Goal: Task Accomplishment & Management: Complete application form

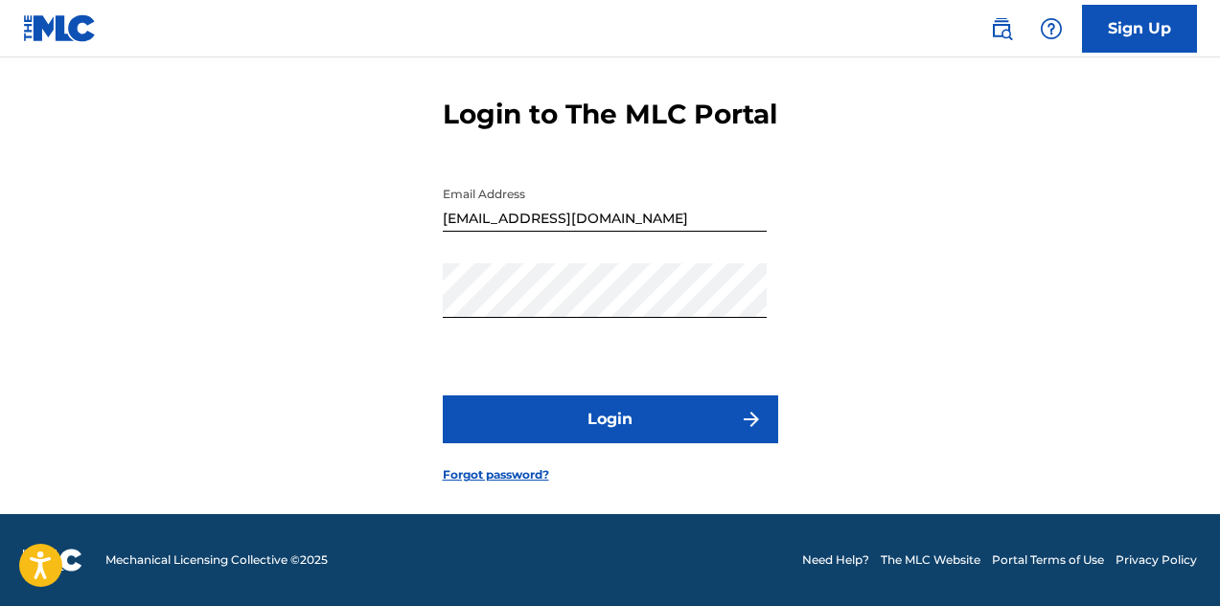
click at [651, 421] on button "Login" at bounding box center [610, 420] width 335 height 48
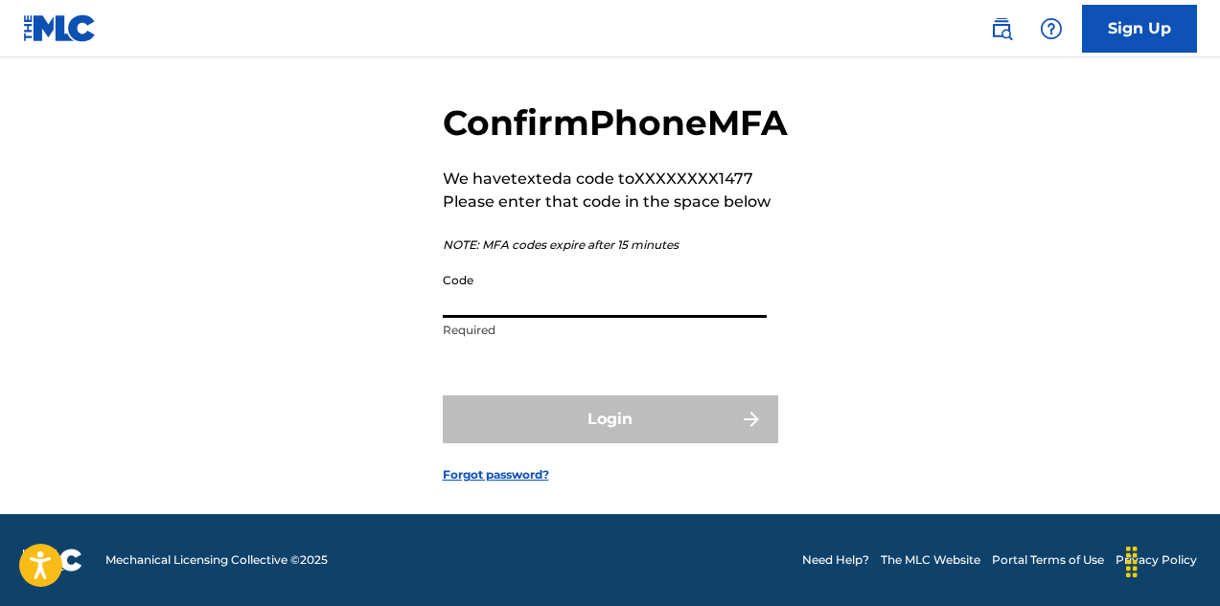
click at [698, 318] on input "Code" at bounding box center [605, 290] width 324 height 55
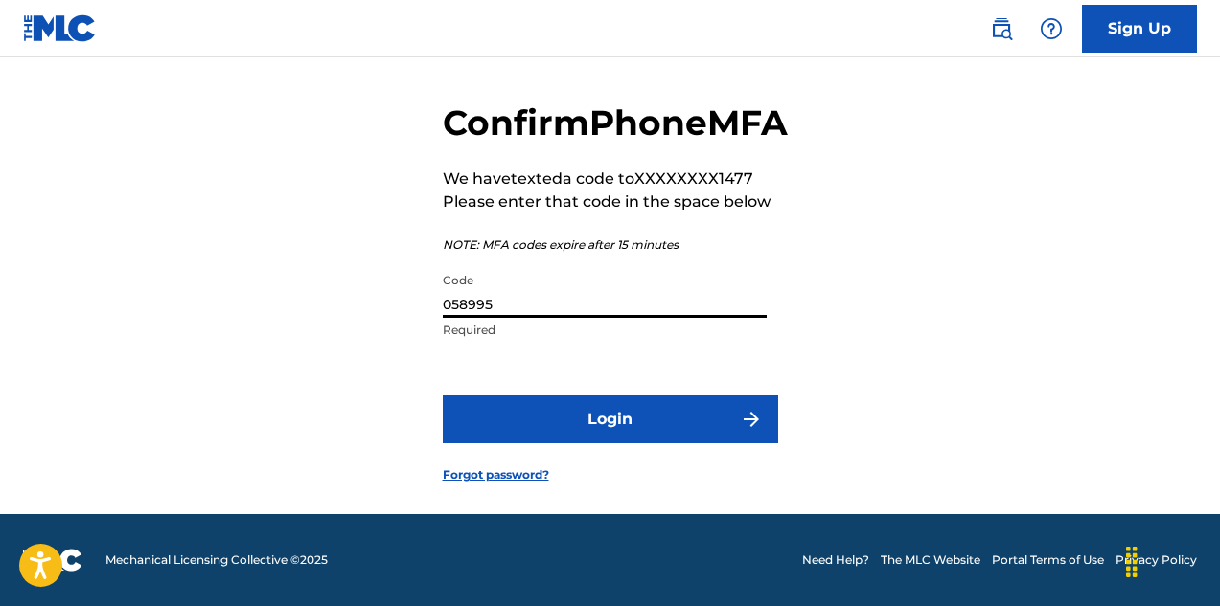
type input "058995"
click at [594, 431] on button "Login" at bounding box center [610, 420] width 335 height 48
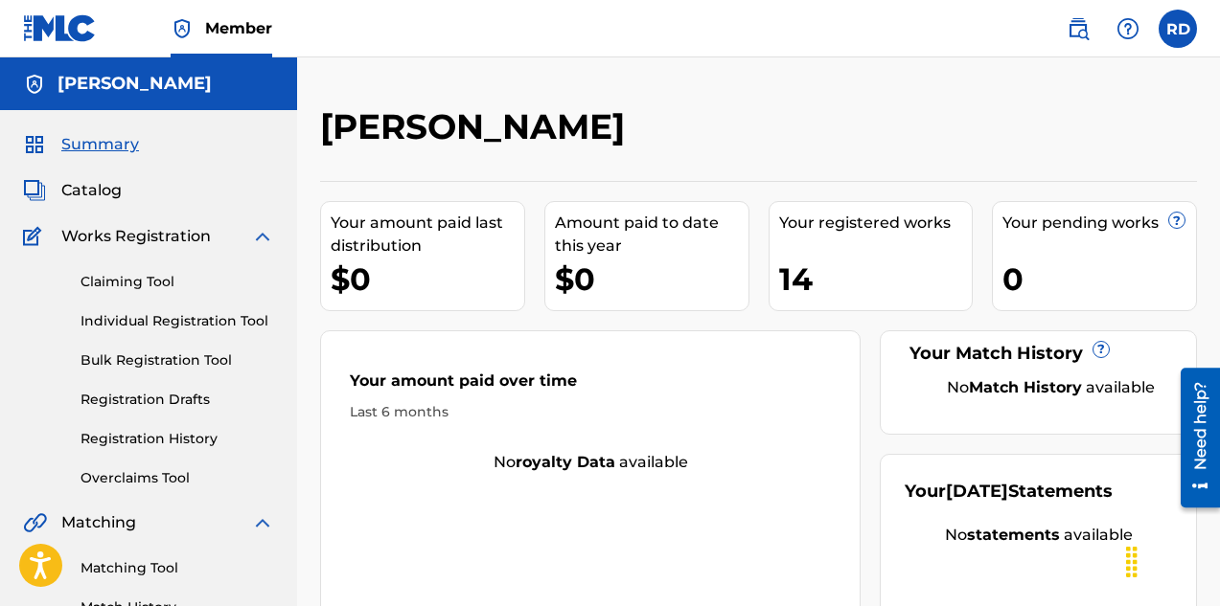
click at [197, 326] on link "Individual Registration Tool" at bounding box center [177, 321] width 194 height 20
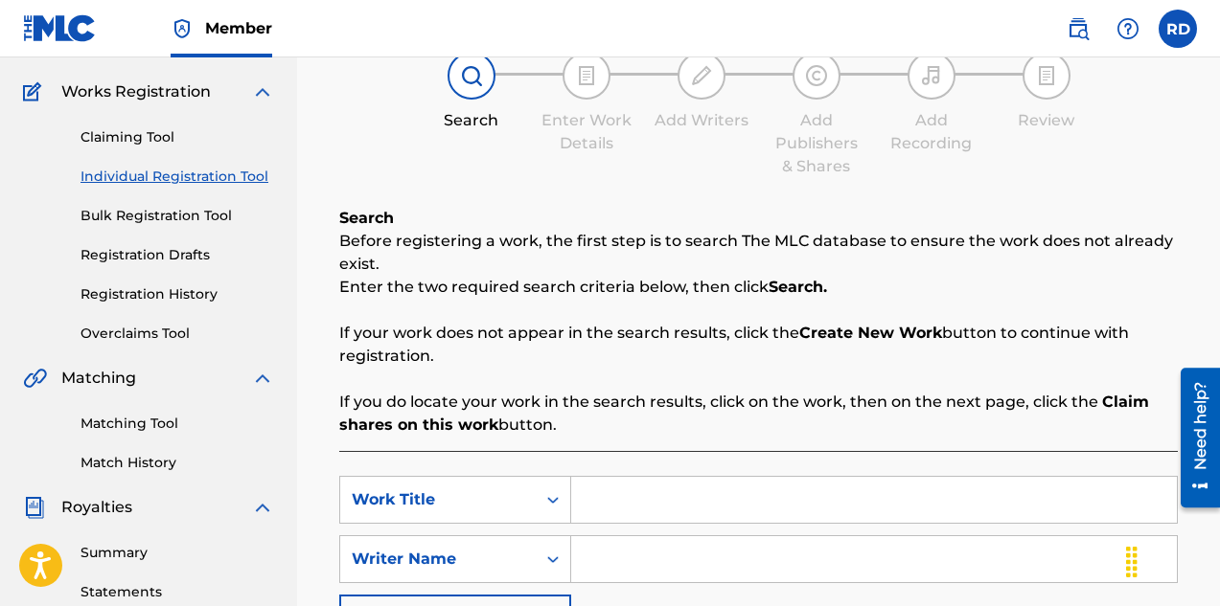
scroll to position [287, 0]
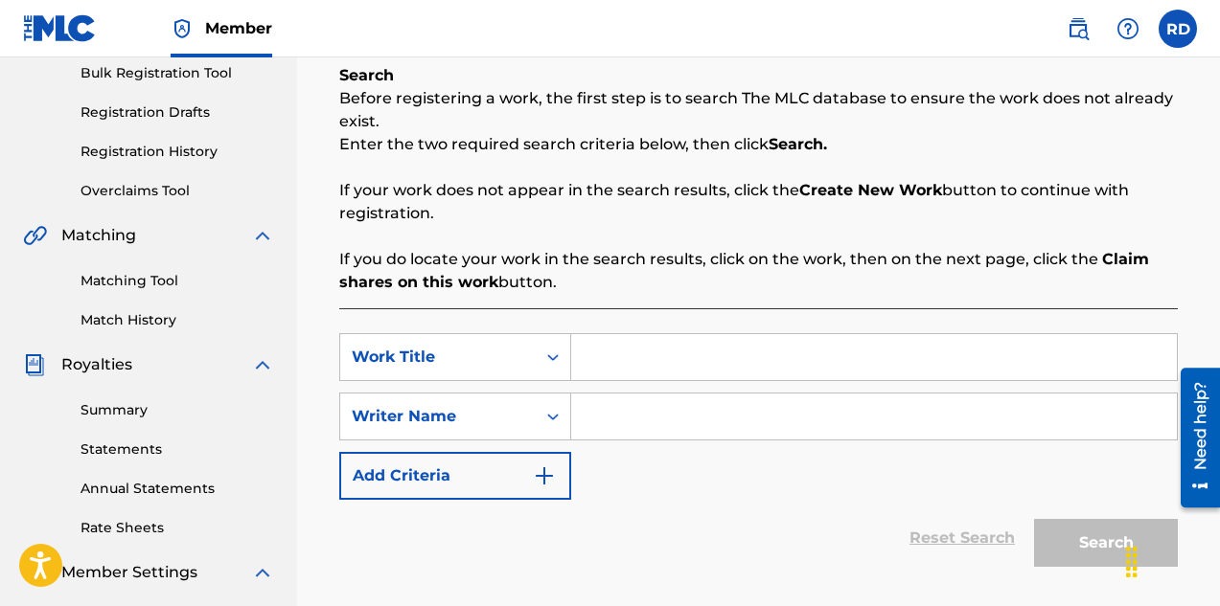
click at [691, 369] on input "Search Form" at bounding box center [874, 357] width 606 height 46
click at [596, 336] on input "Search Form" at bounding box center [874, 357] width 606 height 46
type input "Spinning Our Fenders"
click at [618, 406] on input "Search Form" at bounding box center [874, 417] width 606 height 46
type input "[PERSON_NAME]"
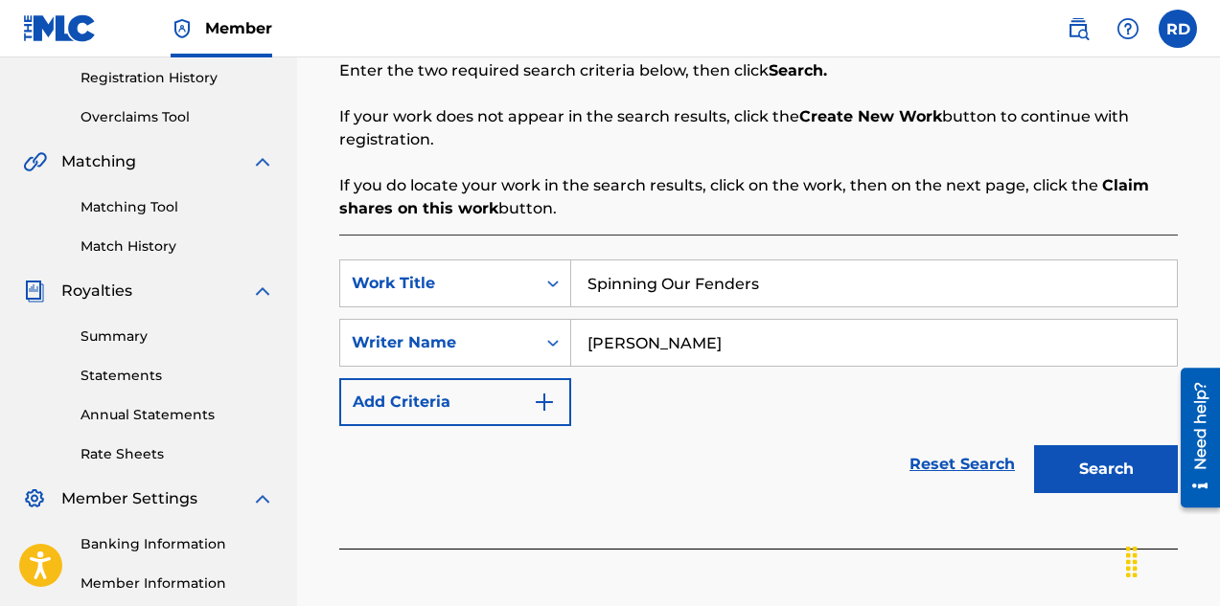
scroll to position [383, 0]
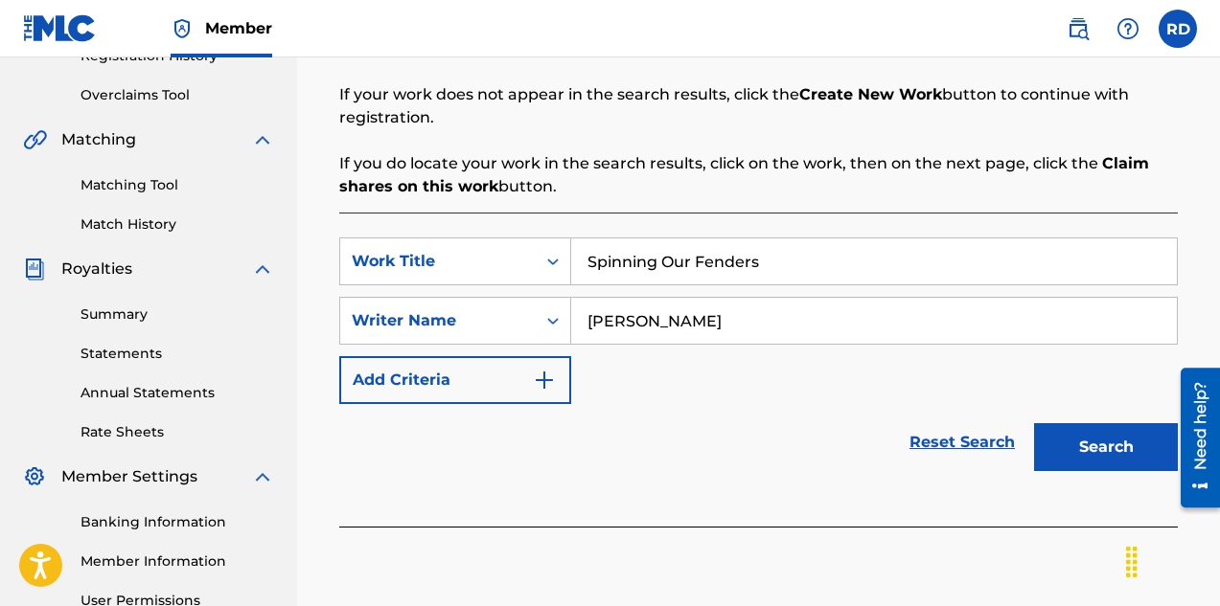
click at [1074, 460] on button "Search" at bounding box center [1106, 447] width 144 height 48
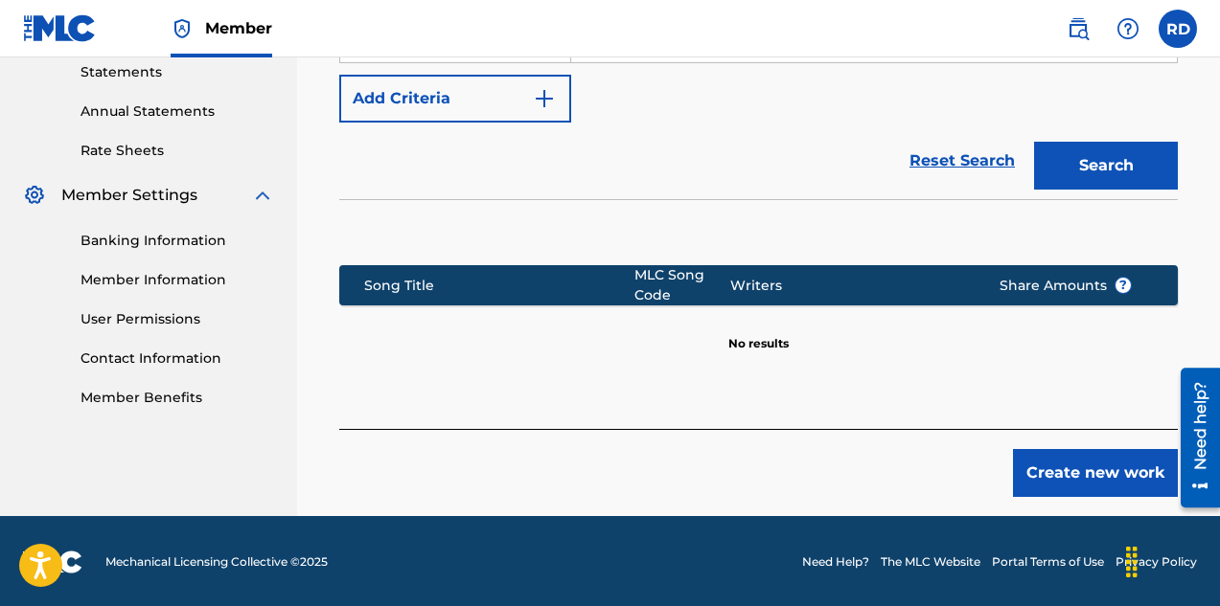
scroll to position [667, 0]
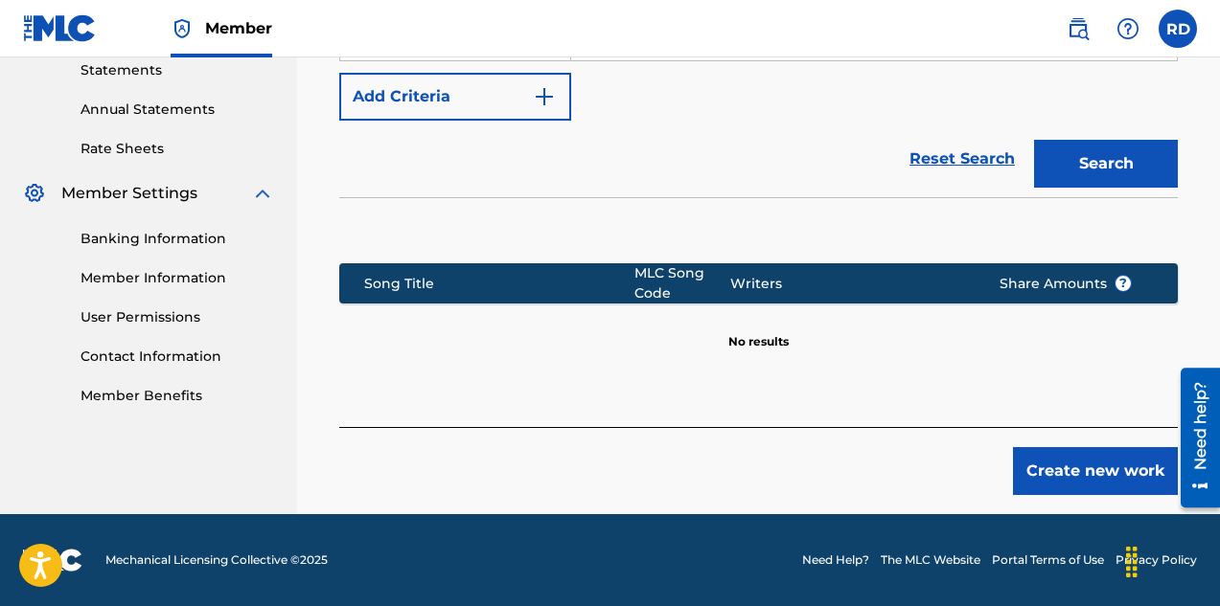
click at [1041, 467] on button "Create new work" at bounding box center [1095, 471] width 165 height 48
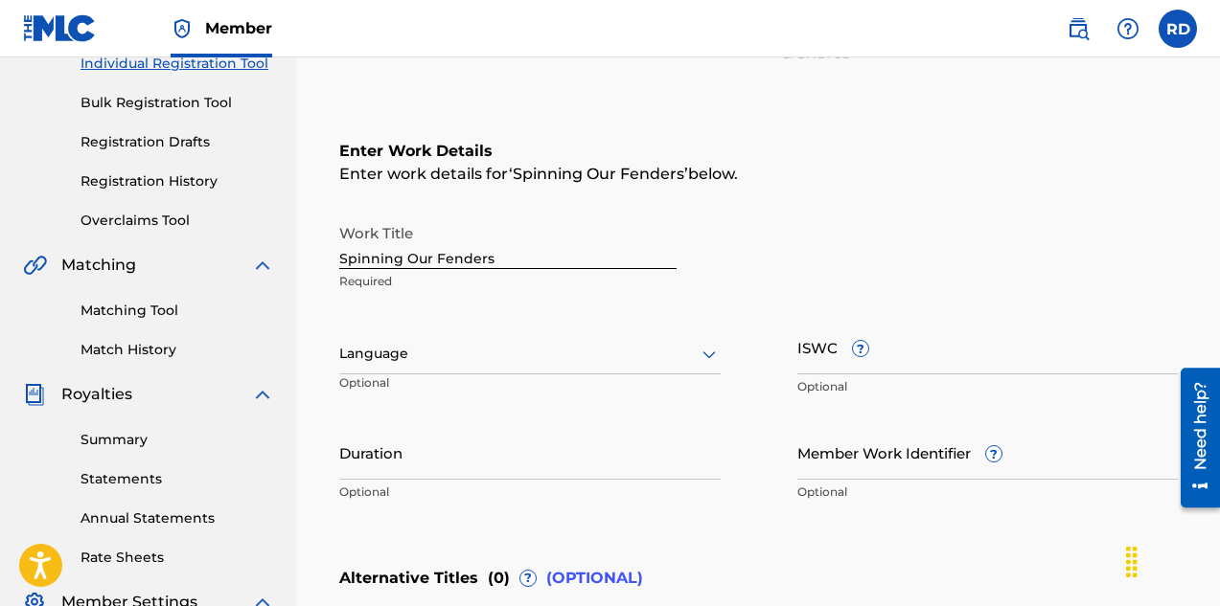
scroll to position [248, 0]
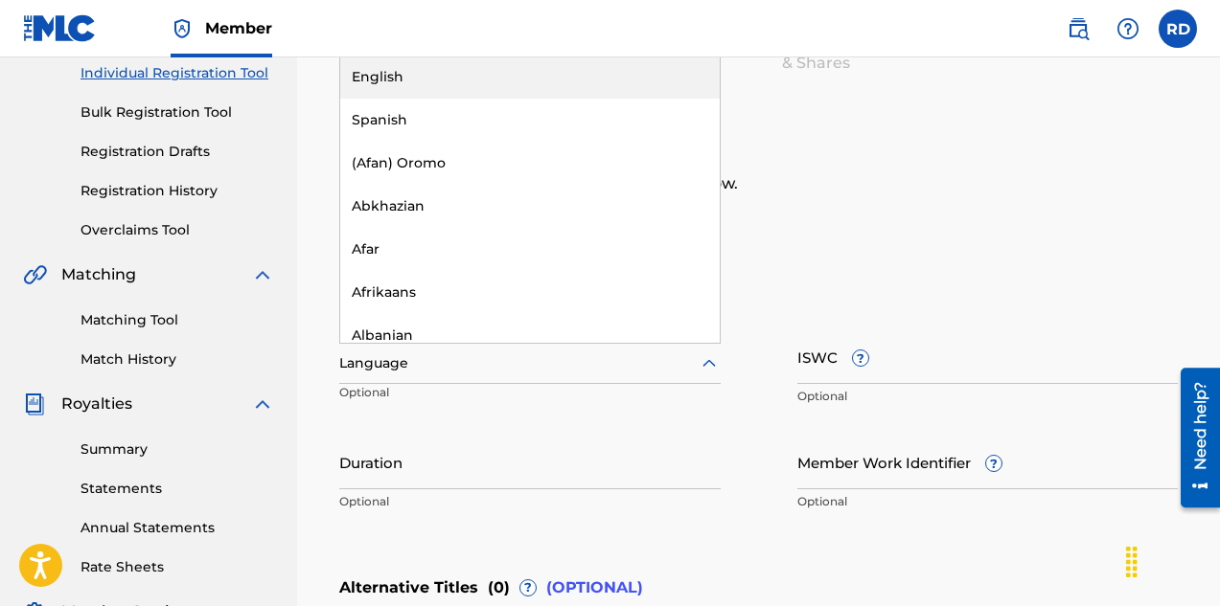
click at [489, 363] on div at bounding box center [529, 364] width 381 height 24
click at [447, 81] on div "English" at bounding box center [529, 77] width 379 height 43
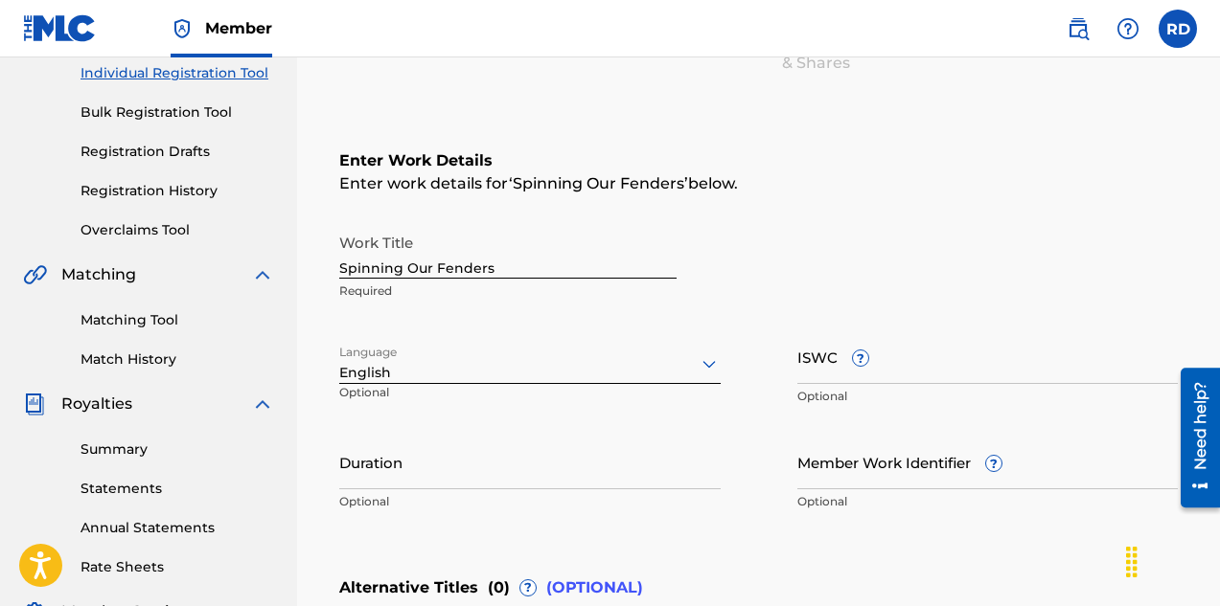
scroll to position [344, 0]
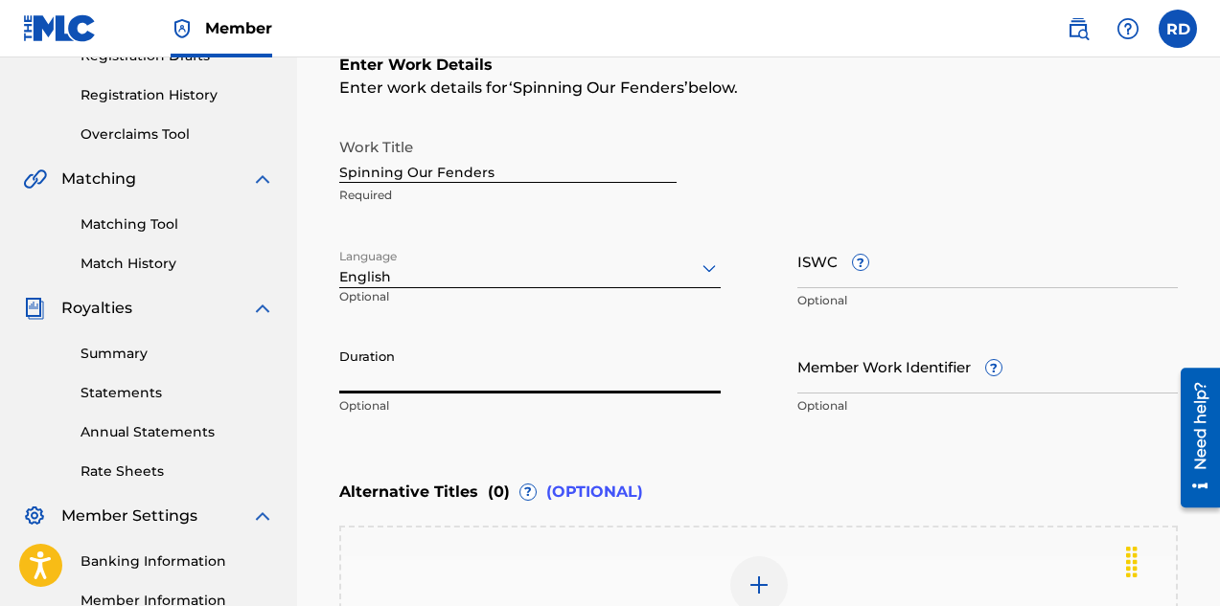
click at [423, 381] on input "Duration" at bounding box center [529, 366] width 381 height 55
type input "04:33"
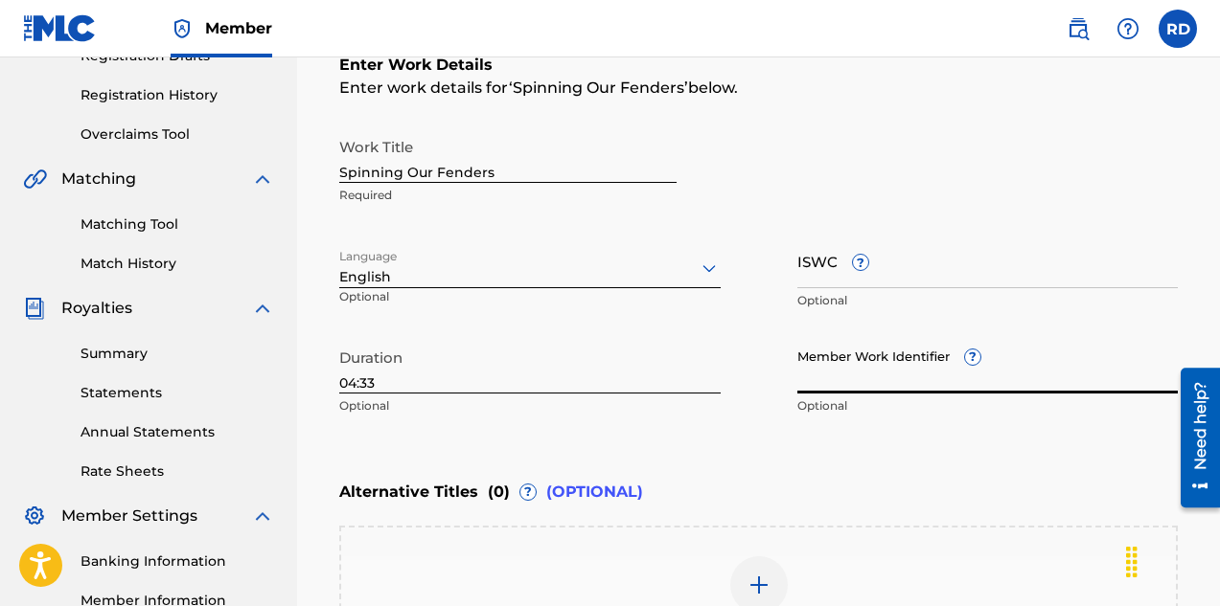
click at [845, 377] on input "Member Work Identifier ?" at bounding box center [987, 366] width 381 height 55
paste input "3967720"
type input "3967720"
click at [834, 426] on div "Enter Work Details Enter work details for ‘ Spinning Our Fenders ’ below. Work …" at bounding box center [758, 240] width 838 height 464
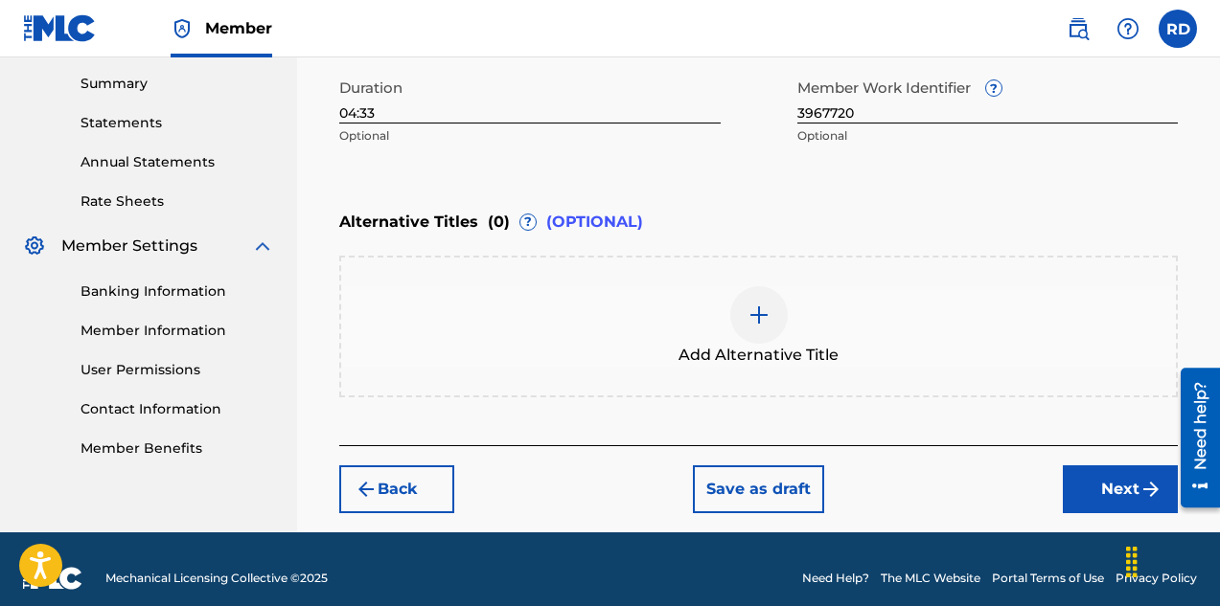
scroll to position [631, 0]
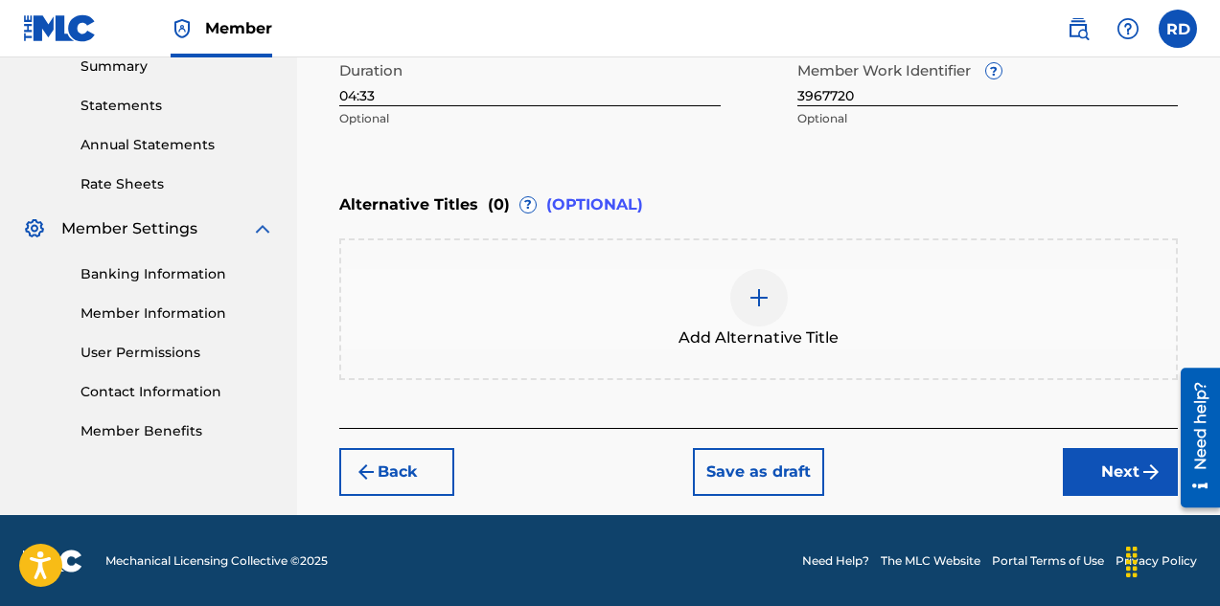
click at [1093, 462] on button "Next" at bounding box center [1120, 472] width 115 height 48
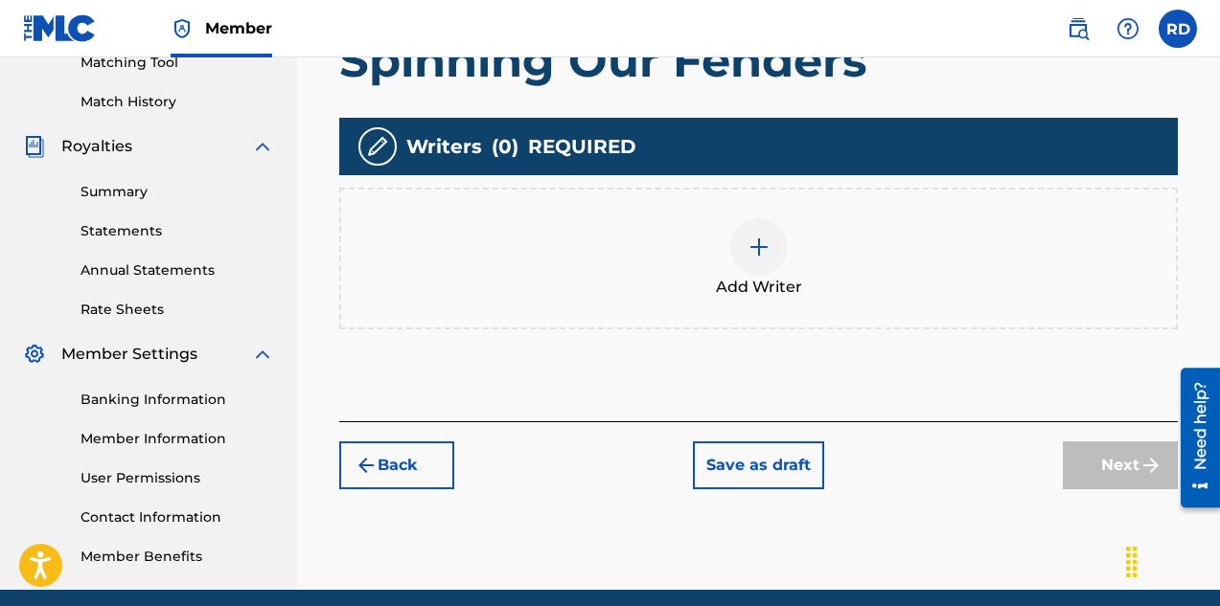
scroll to position [565, 0]
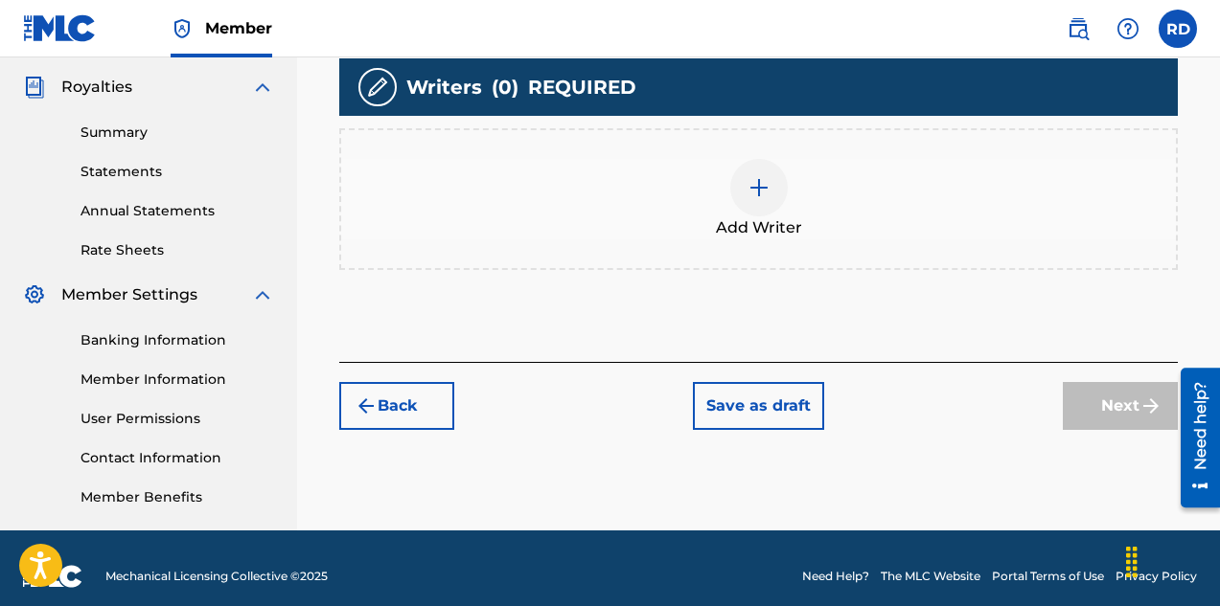
click at [765, 215] on div "Add Writer" at bounding box center [758, 199] width 834 height 80
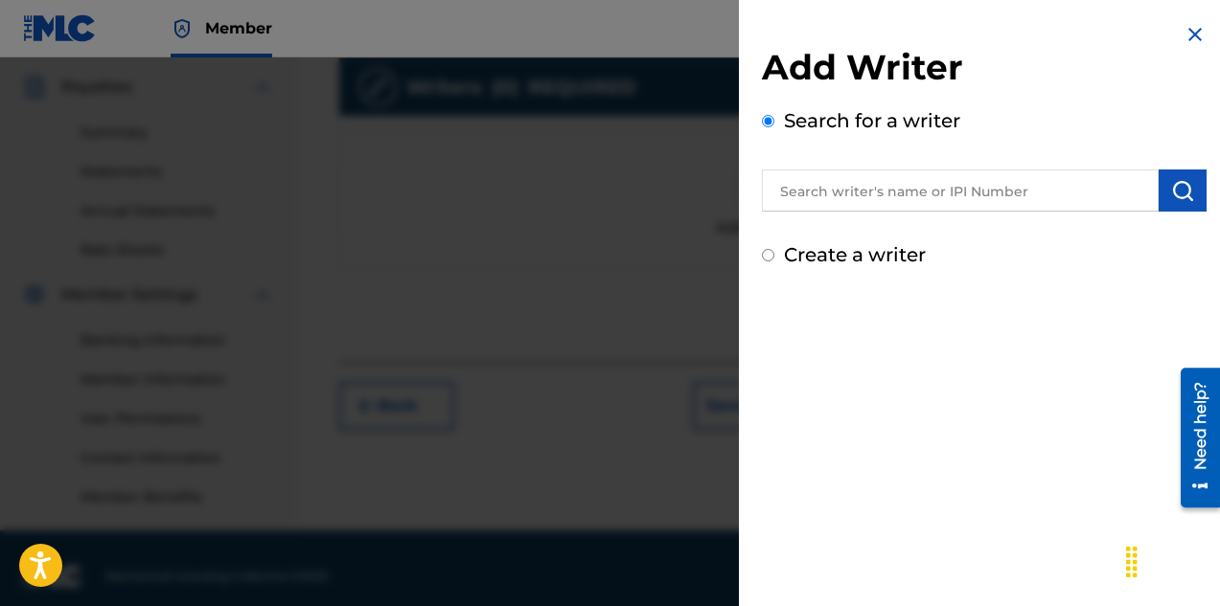
click at [822, 196] on input "text" at bounding box center [960, 191] width 397 height 42
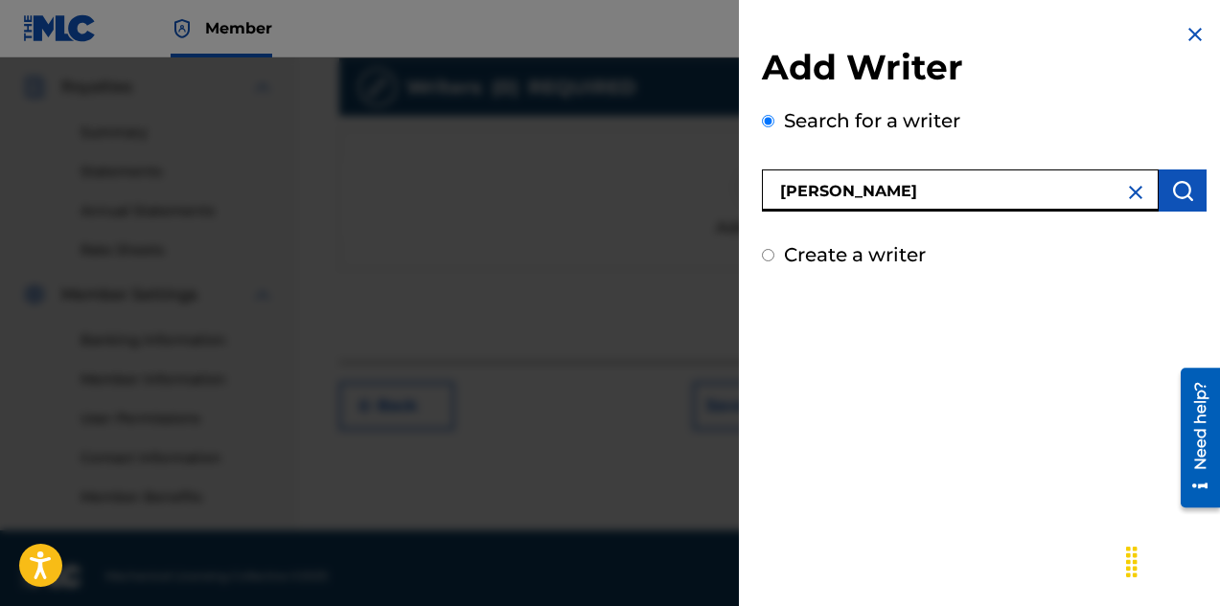
type input "[PERSON_NAME]"
click at [1186, 187] on img "submit" at bounding box center [1182, 190] width 23 height 23
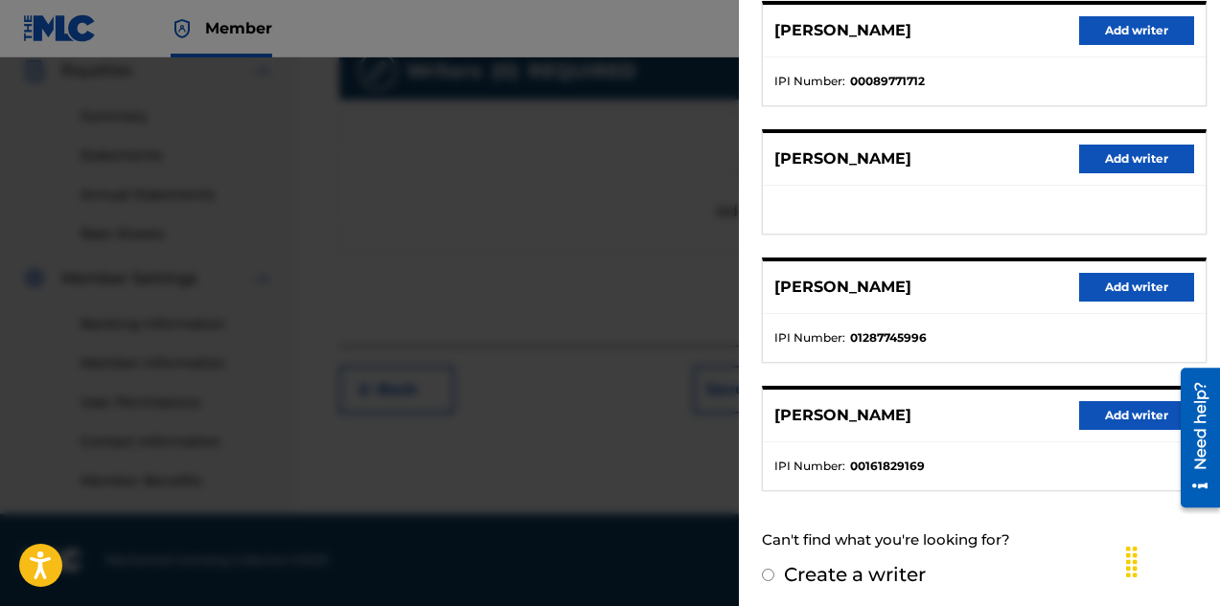
scroll to position [392, 0]
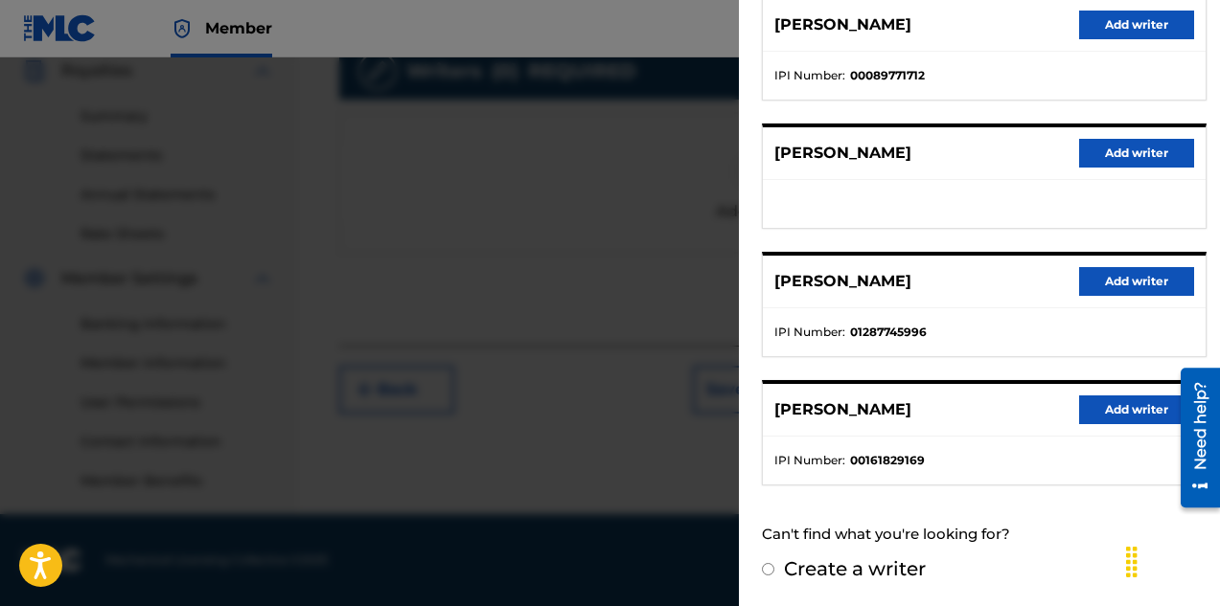
click at [1109, 282] on button "Add writer" at bounding box center [1136, 281] width 115 height 29
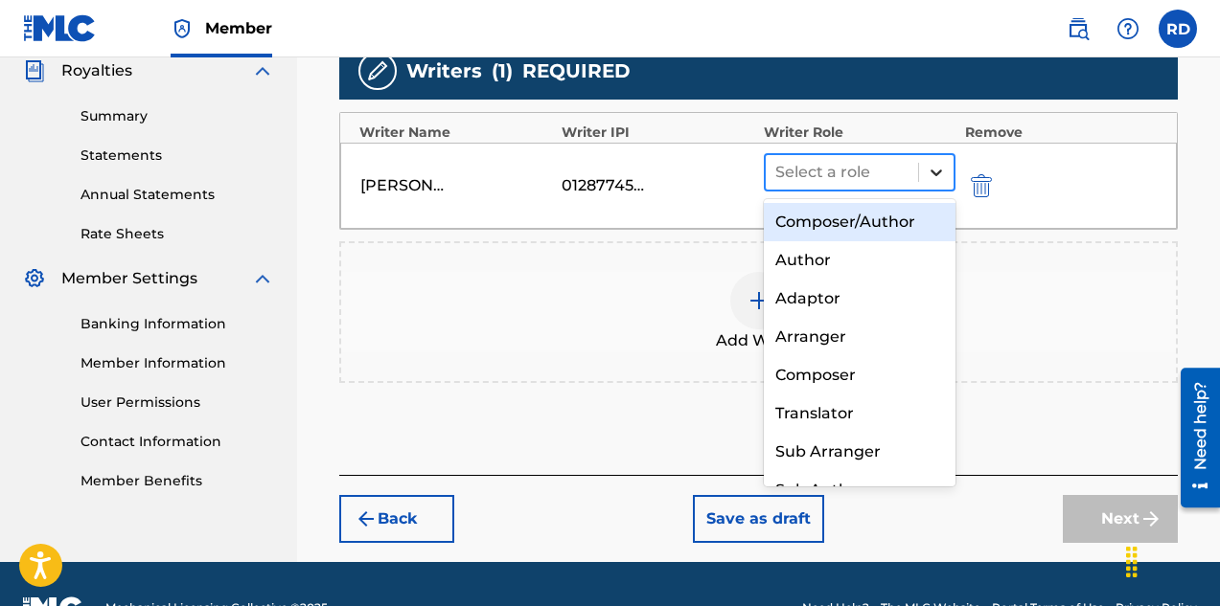
click at [934, 171] on icon at bounding box center [935, 172] width 19 height 19
click at [864, 221] on div "Composer/Author" at bounding box center [860, 222] width 192 height 38
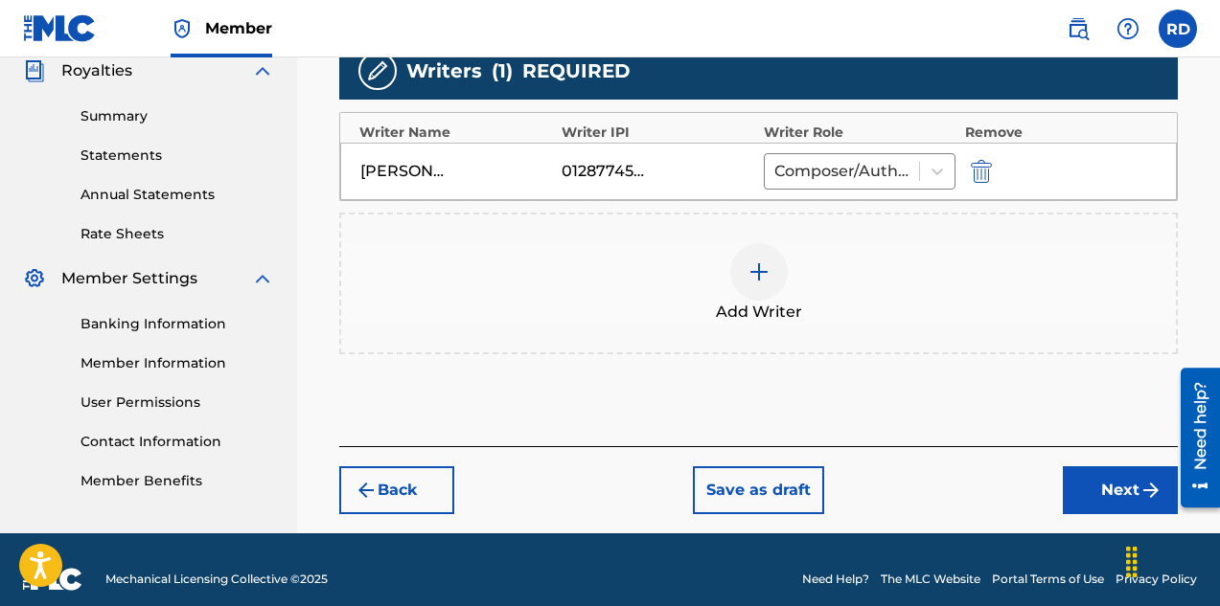
scroll to position [601, 0]
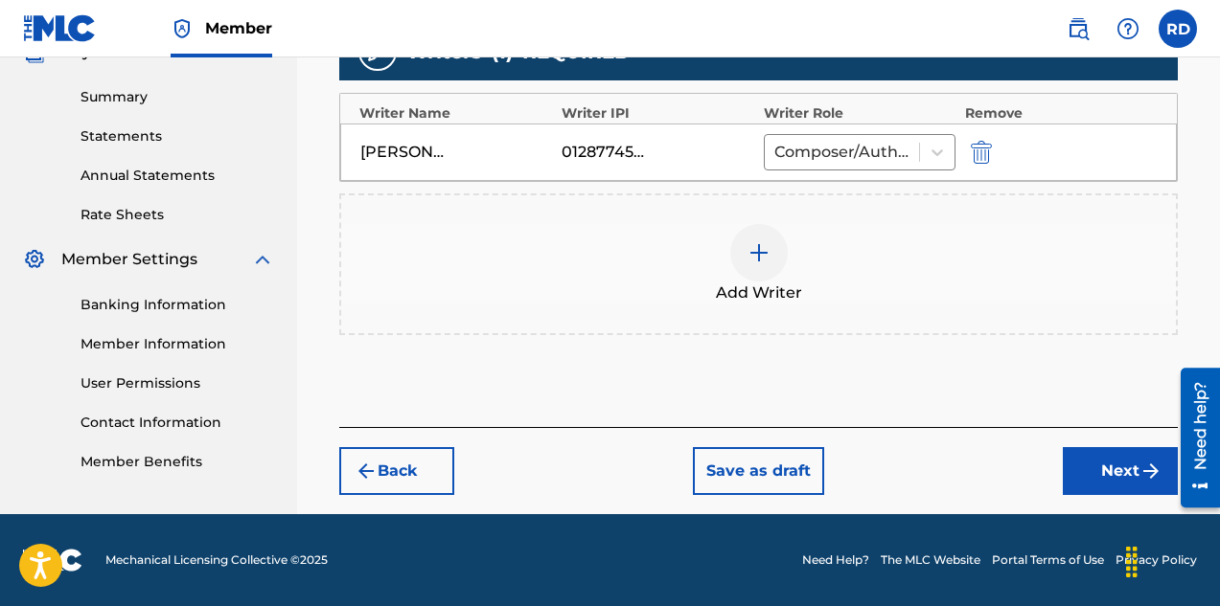
click at [1118, 479] on button "Next" at bounding box center [1120, 471] width 115 height 48
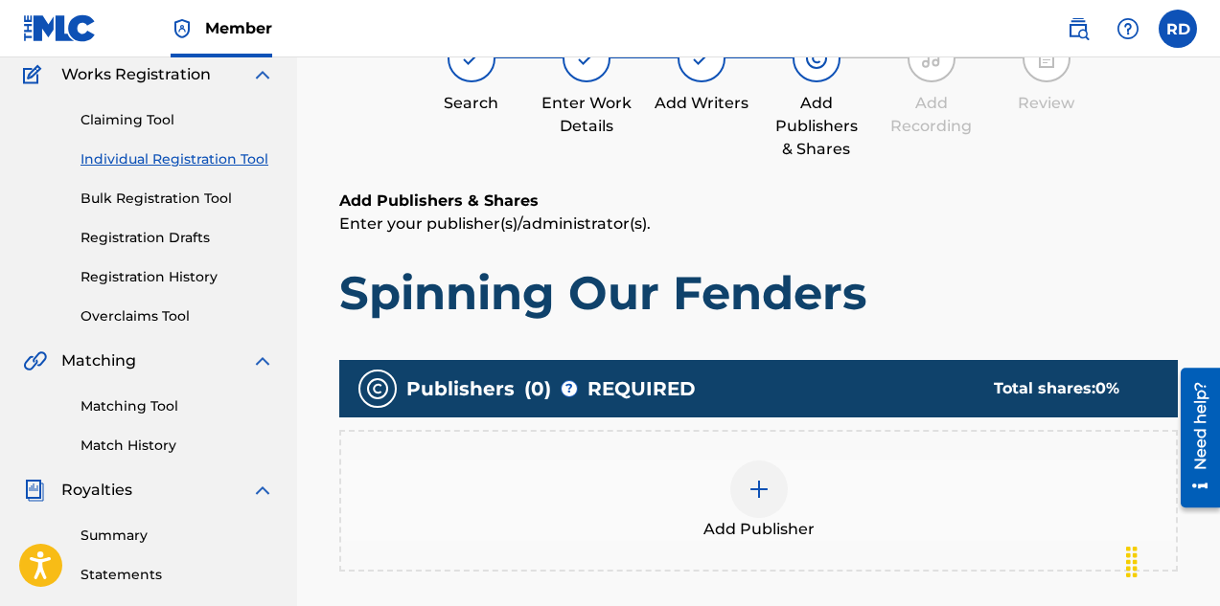
scroll to position [182, 0]
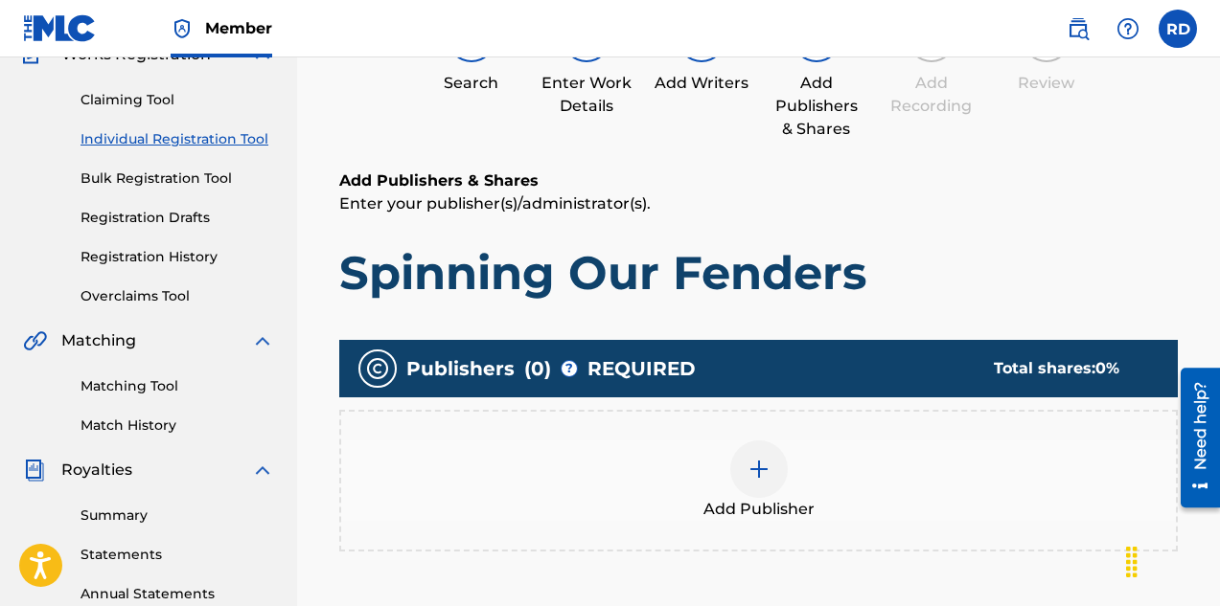
click at [771, 468] on div at bounding box center [758, 469] width 57 height 57
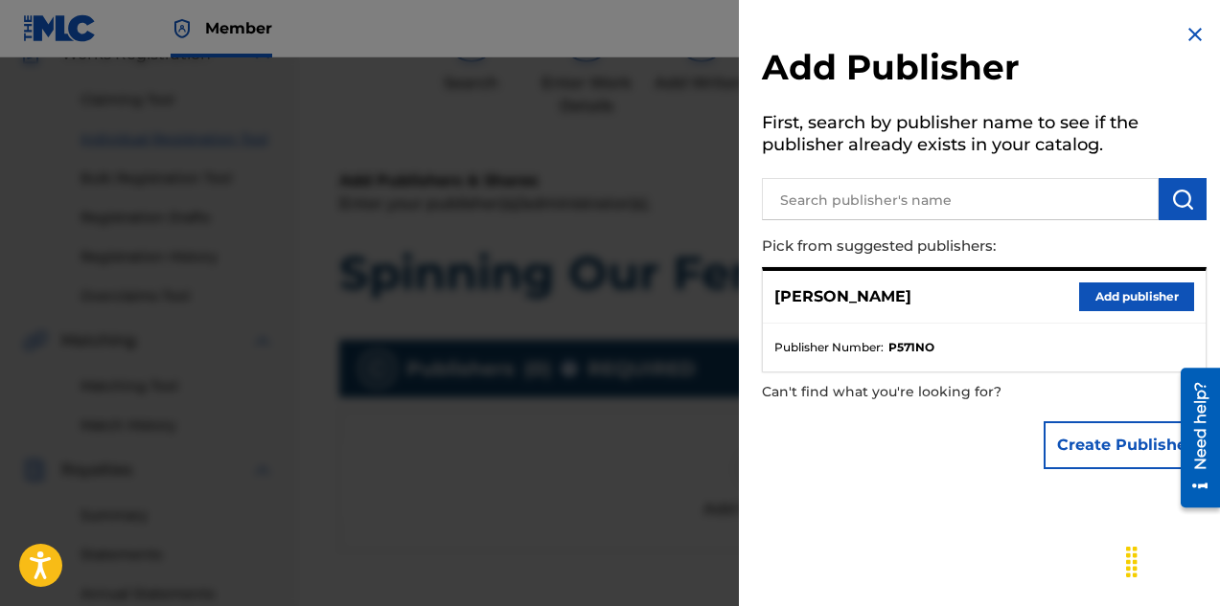
click at [1099, 306] on button "Add publisher" at bounding box center [1136, 297] width 115 height 29
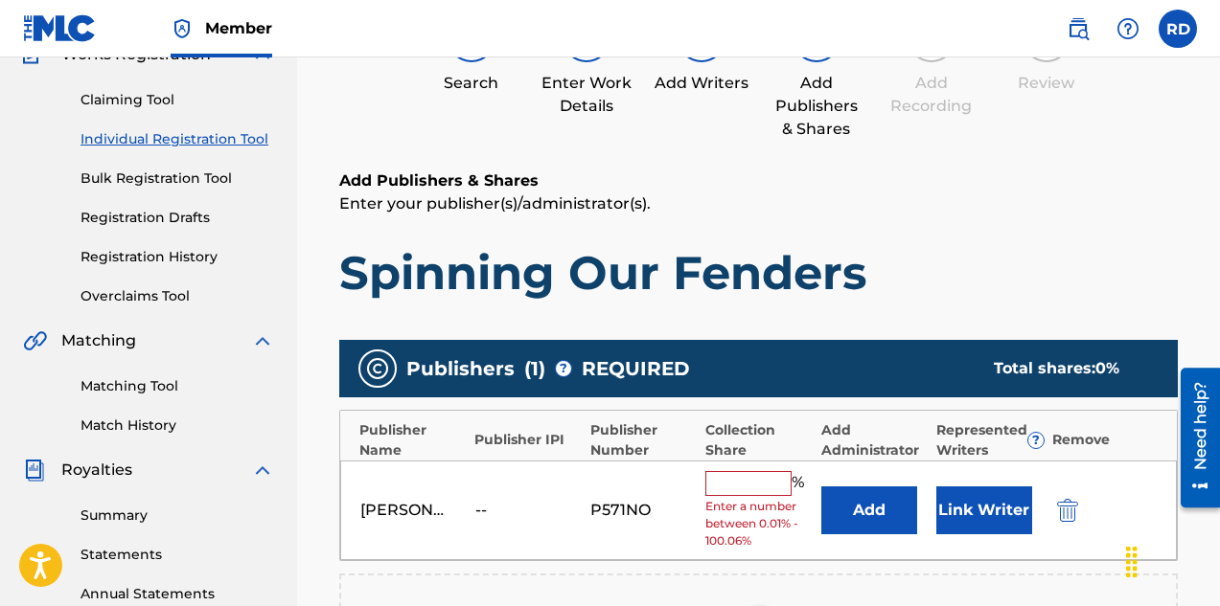
click at [758, 472] on input "text" at bounding box center [748, 483] width 86 height 25
type input "100"
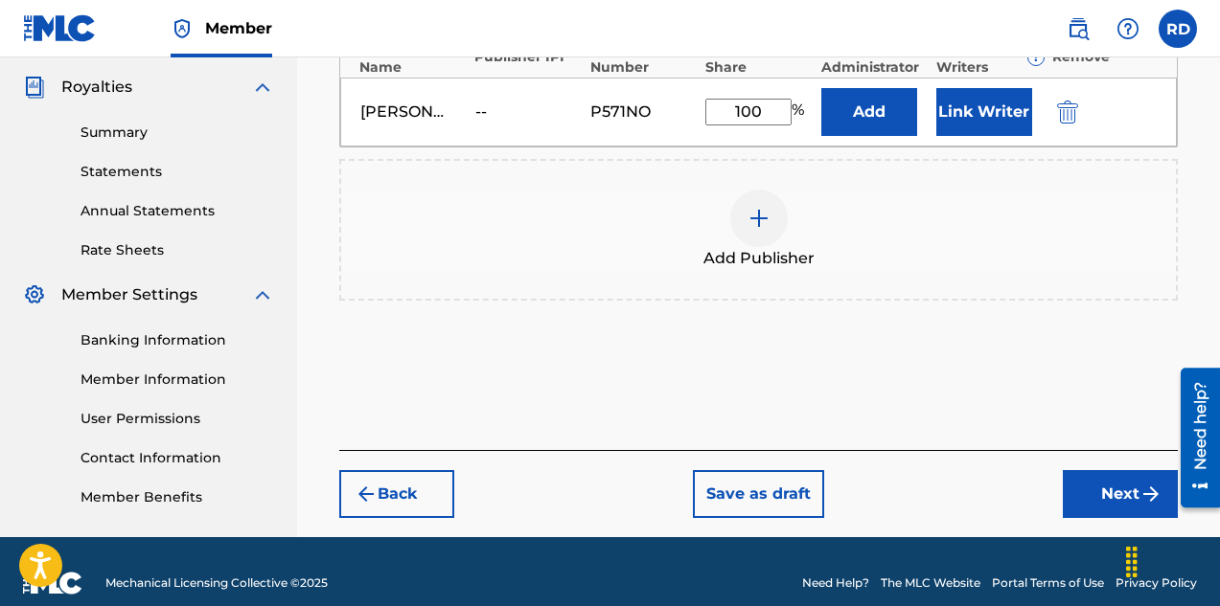
click at [1089, 491] on button "Next" at bounding box center [1120, 494] width 115 height 48
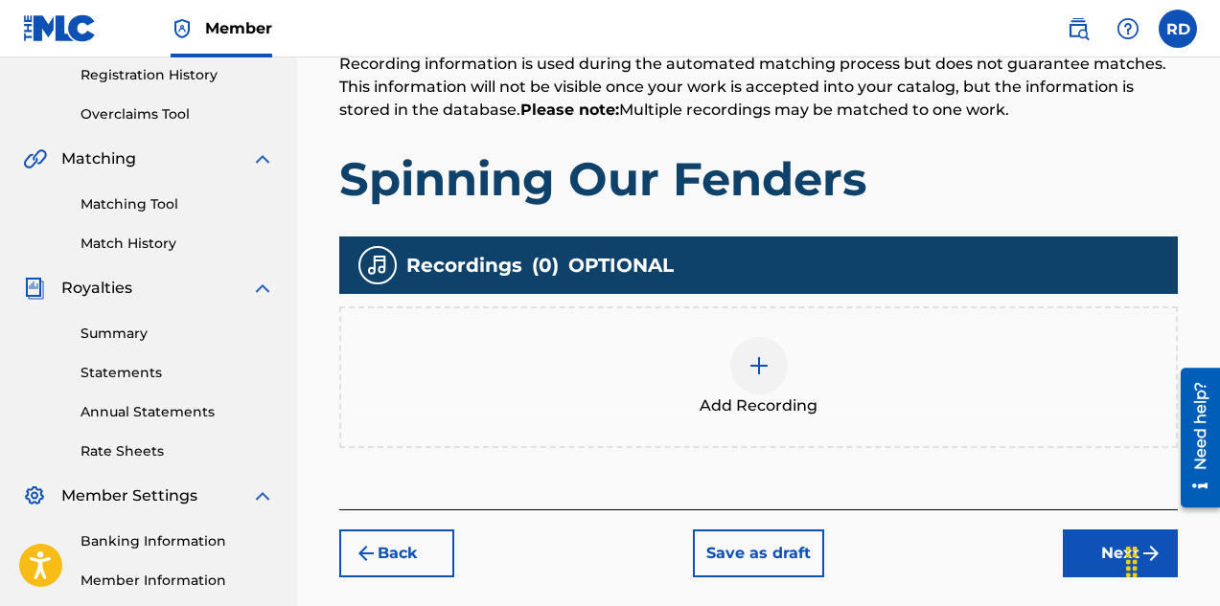
scroll to position [374, 0]
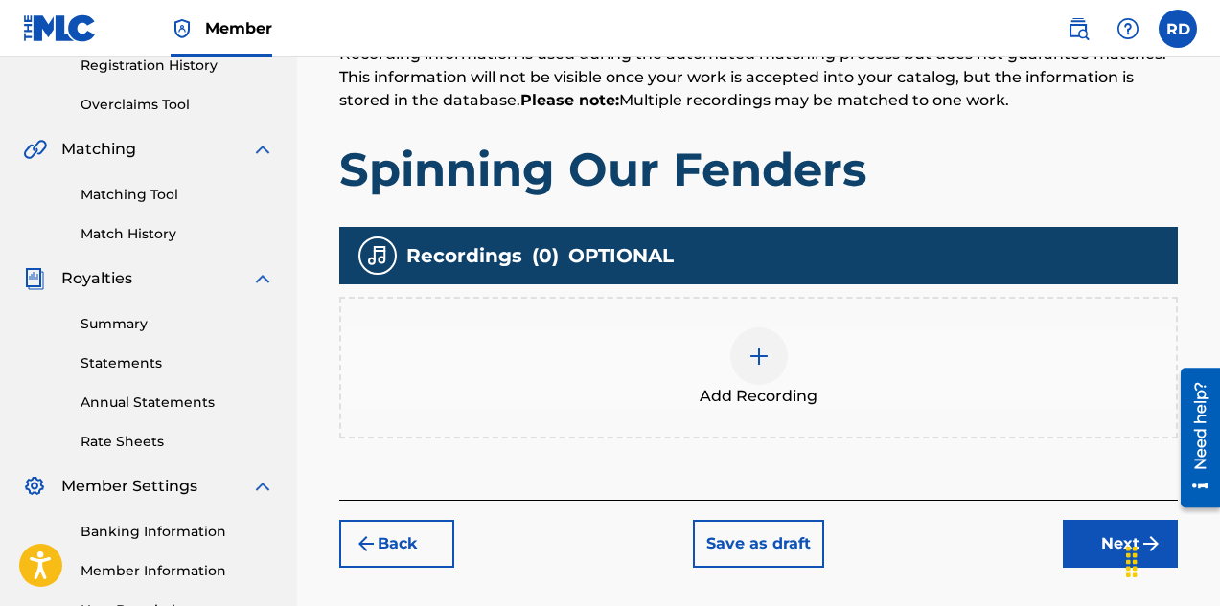
click at [764, 363] on img at bounding box center [758, 356] width 23 height 23
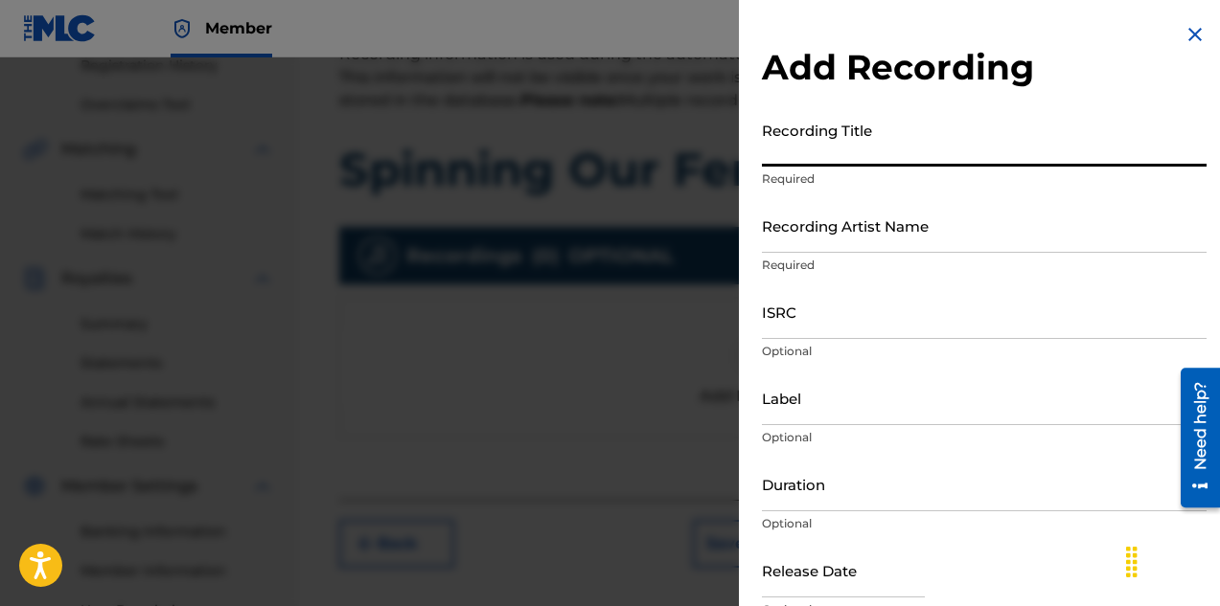
click at [814, 153] on input "Recording Title" at bounding box center [984, 139] width 445 height 55
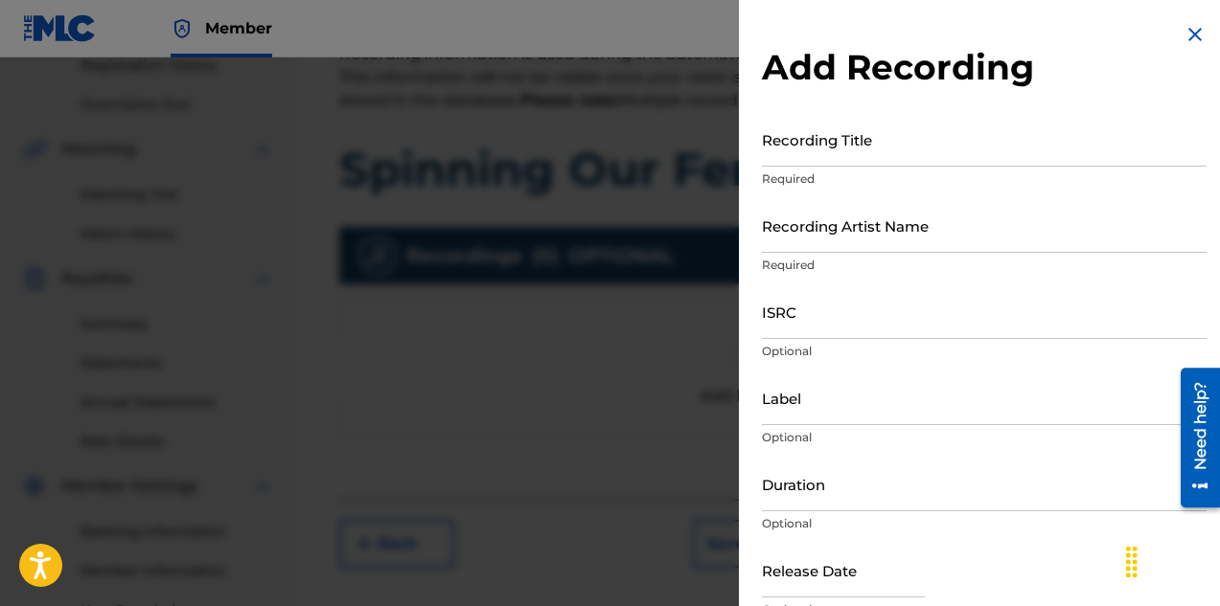
click at [792, 169] on div "Recording Title Required" at bounding box center [984, 155] width 445 height 86
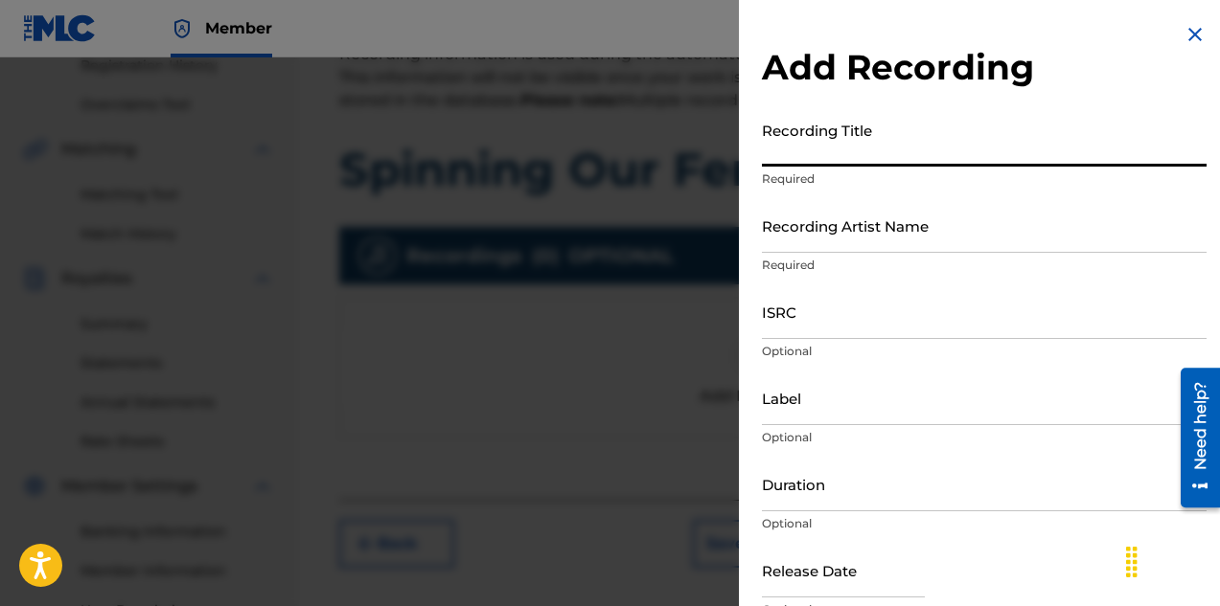
click at [788, 158] on input "Recording Title" at bounding box center [984, 139] width 445 height 55
type input "Spinning Our Fenders"
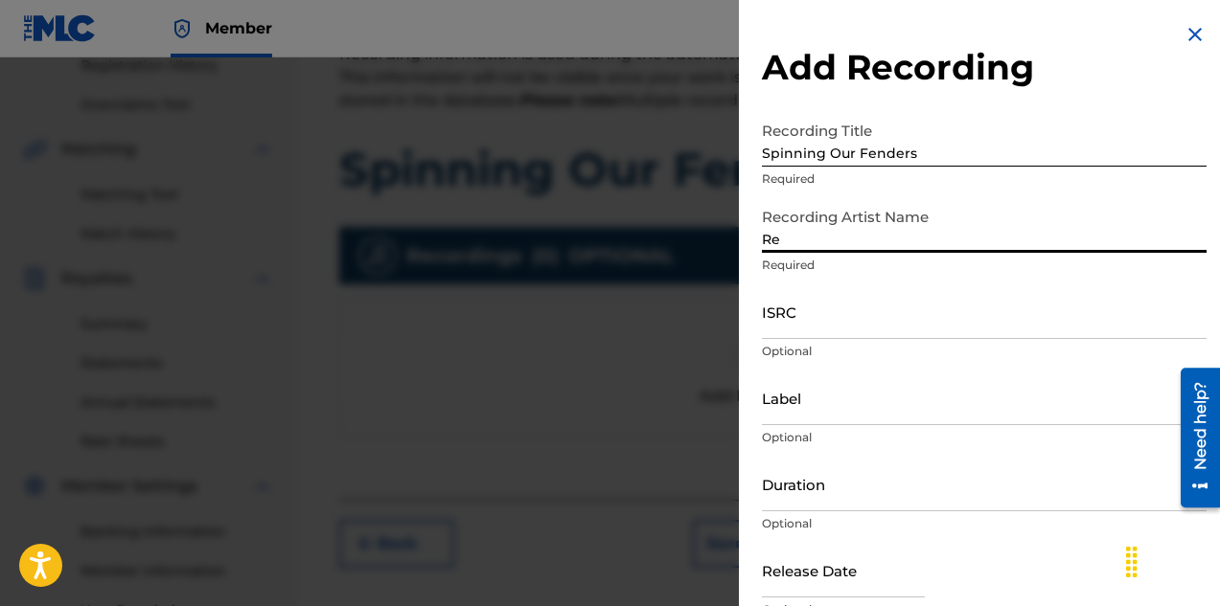
type input "Relatable Rhythms"
click at [807, 327] on input "ISRC" at bounding box center [984, 312] width 445 height 55
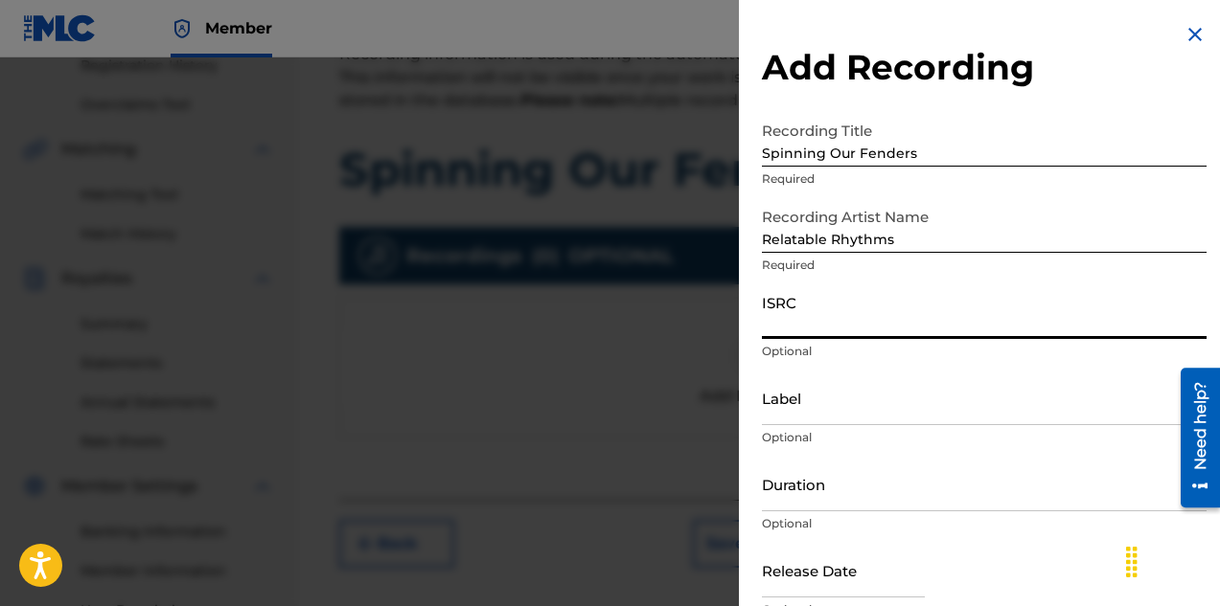
paste input "SE6XW2578036"
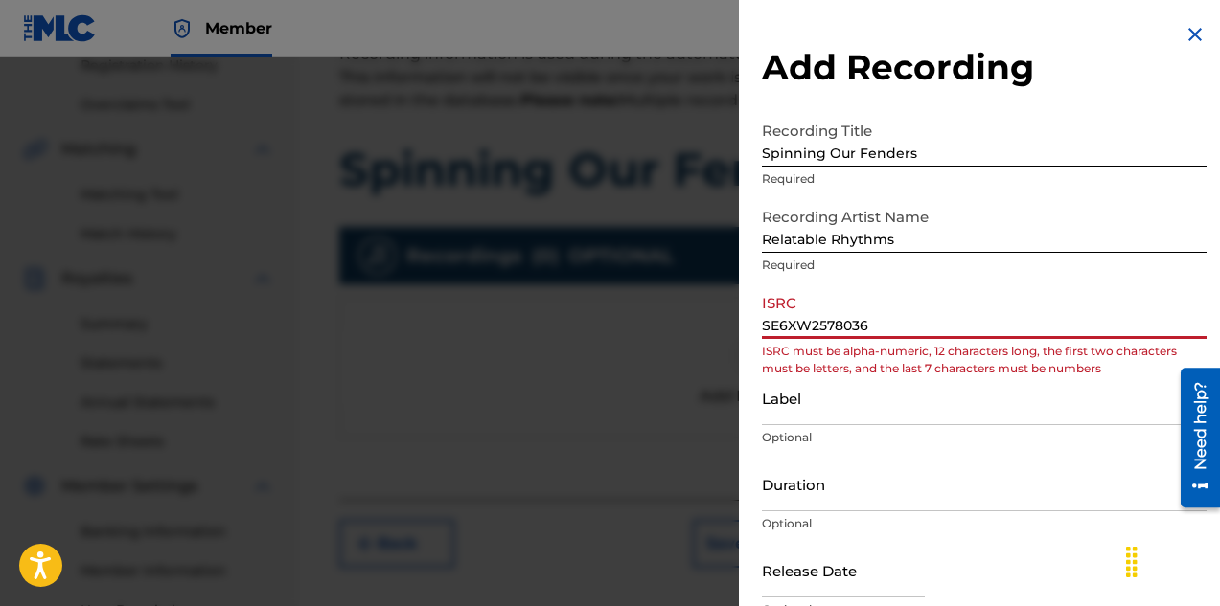
click at [767, 327] on input "SE6XW2578036" at bounding box center [984, 312] width 445 height 55
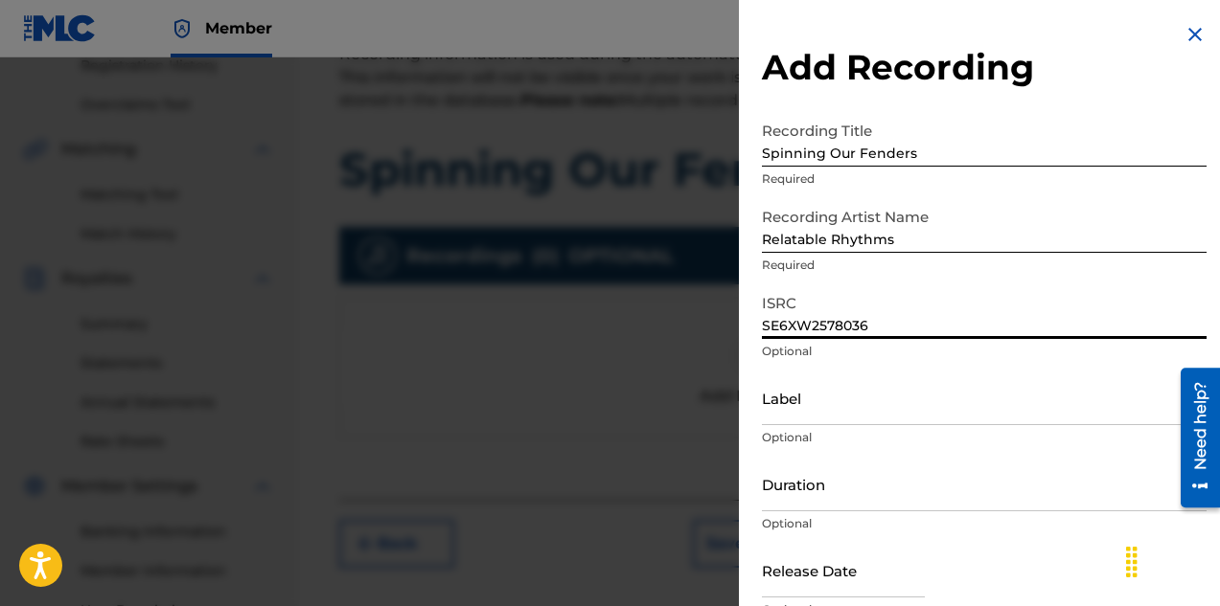
type input "SE6XW2578036"
click at [873, 405] on input "Label" at bounding box center [984, 398] width 445 height 55
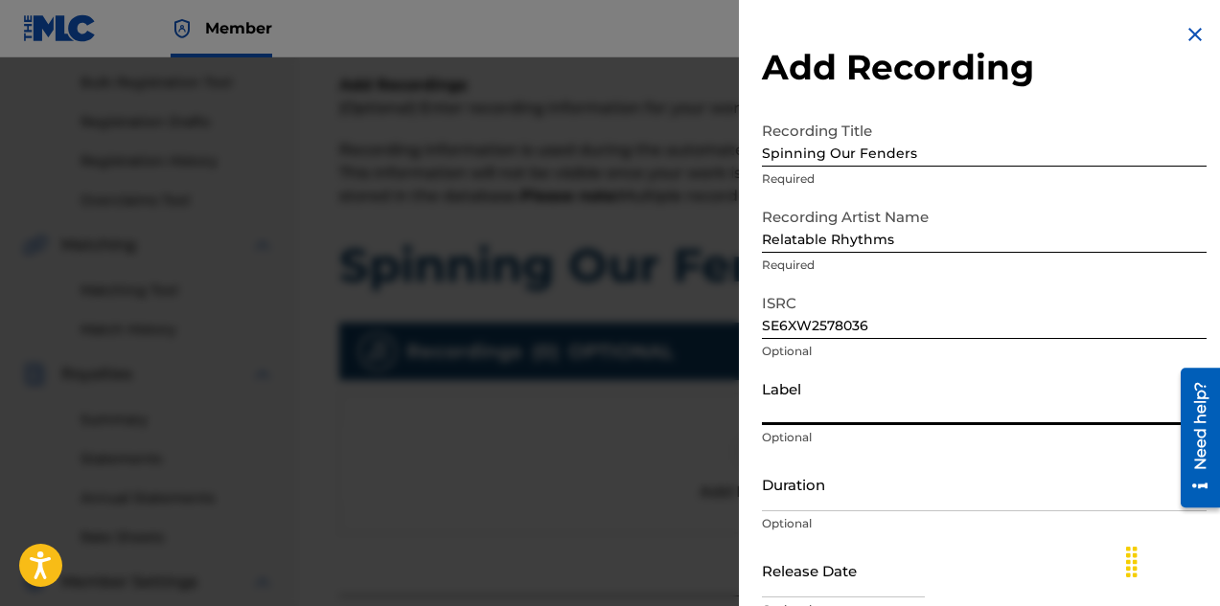
scroll to position [94, 0]
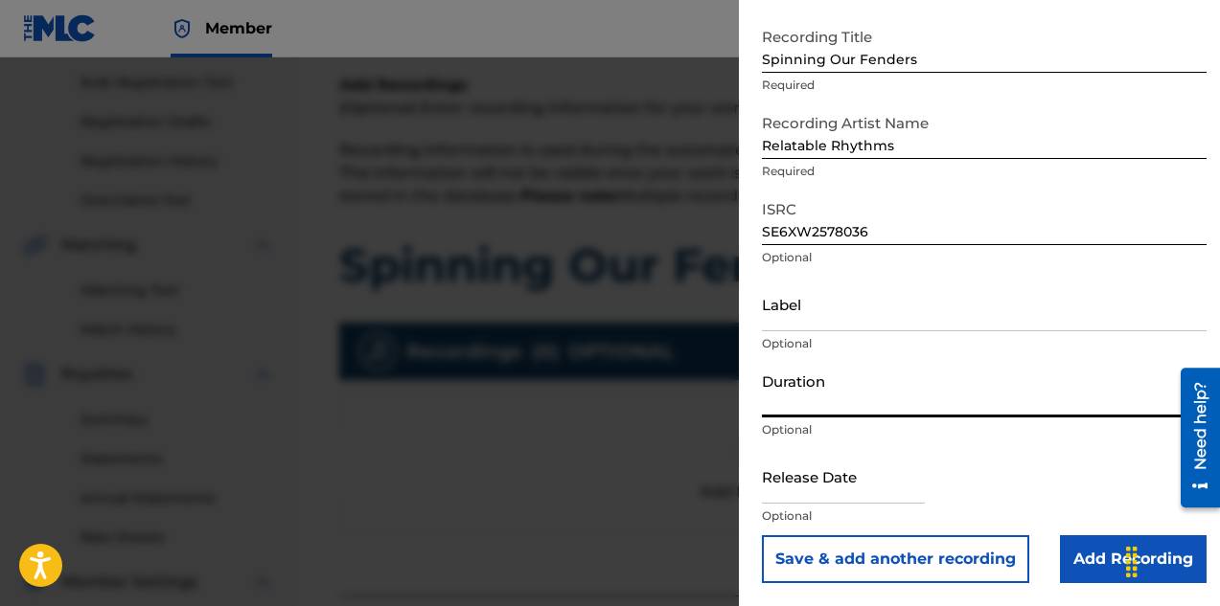
click at [800, 400] on input "Duration" at bounding box center [984, 390] width 445 height 55
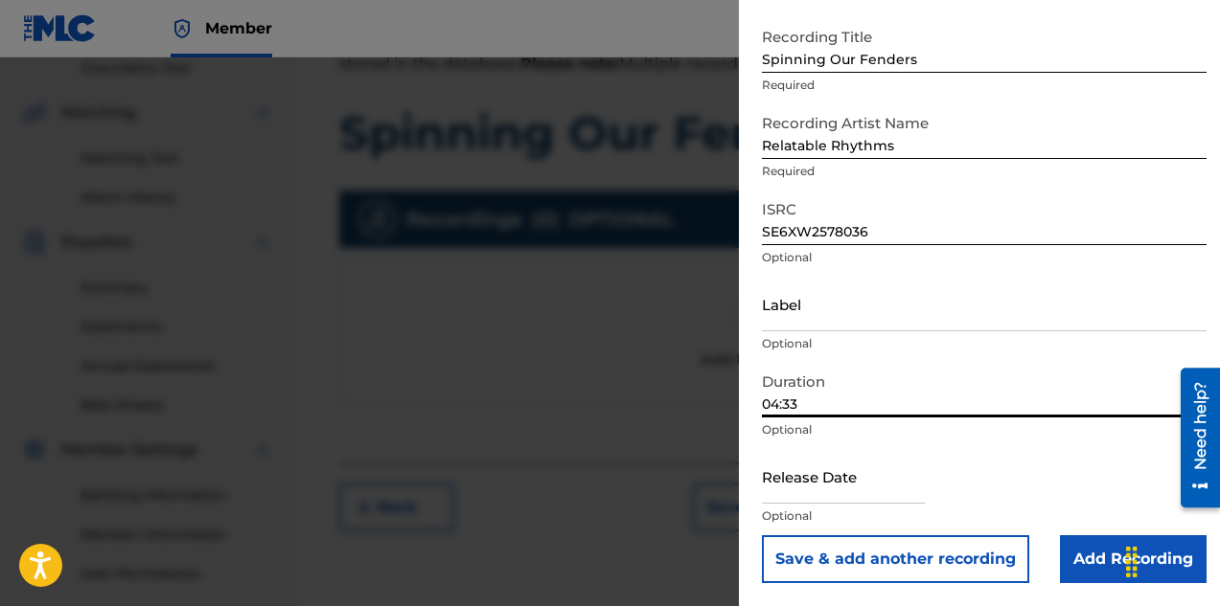
scroll to position [469, 0]
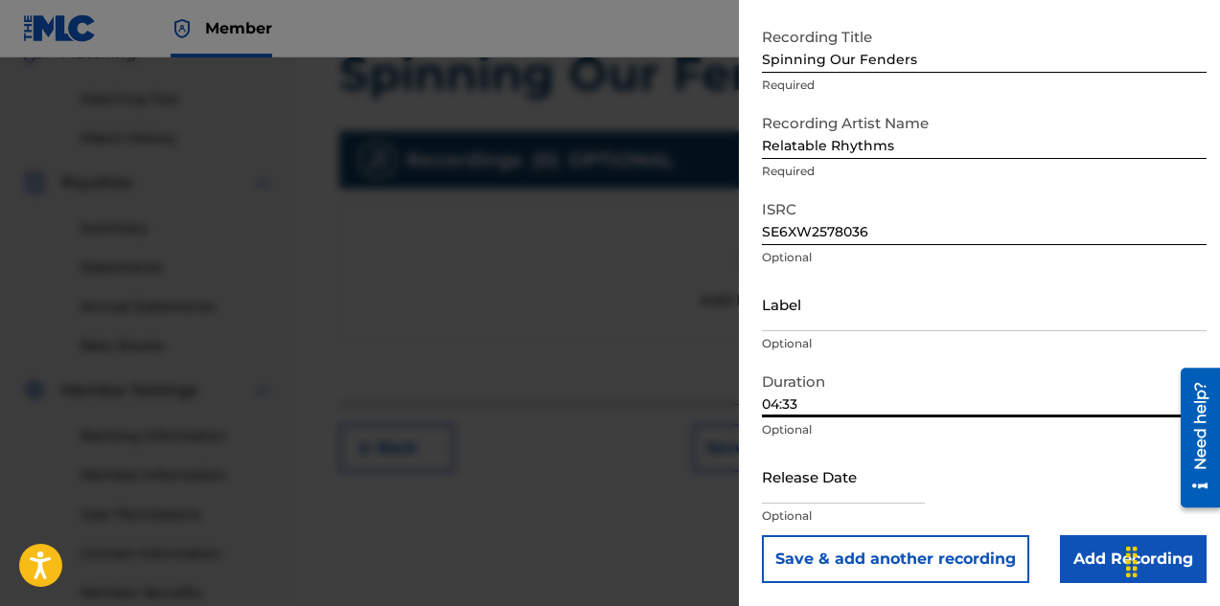
type input "04:33"
click at [810, 494] on input "text" at bounding box center [843, 476] width 163 height 55
select select "7"
select select "2025"
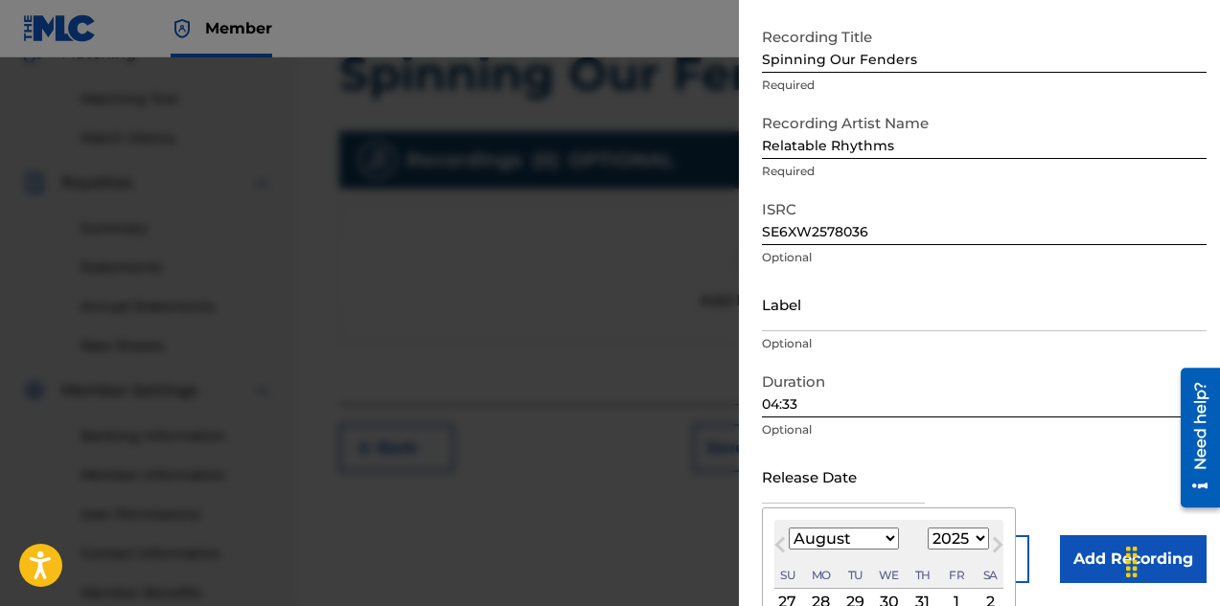
scroll to position [190, 0]
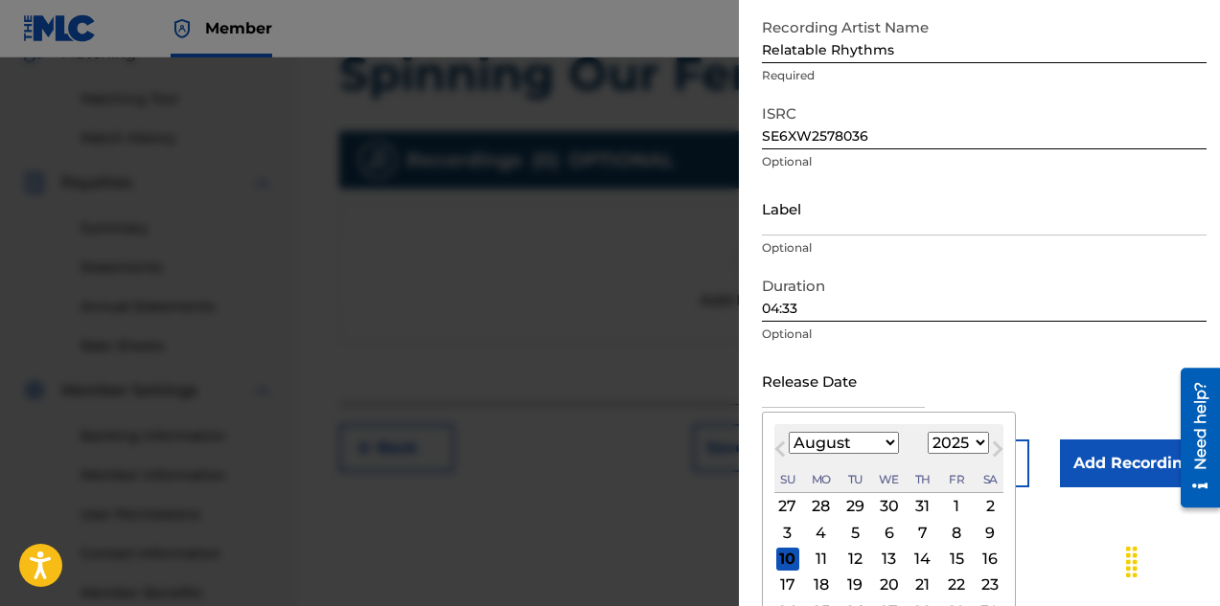
click at [789, 558] on div "10" at bounding box center [787, 559] width 23 height 23
type input "[DATE]"
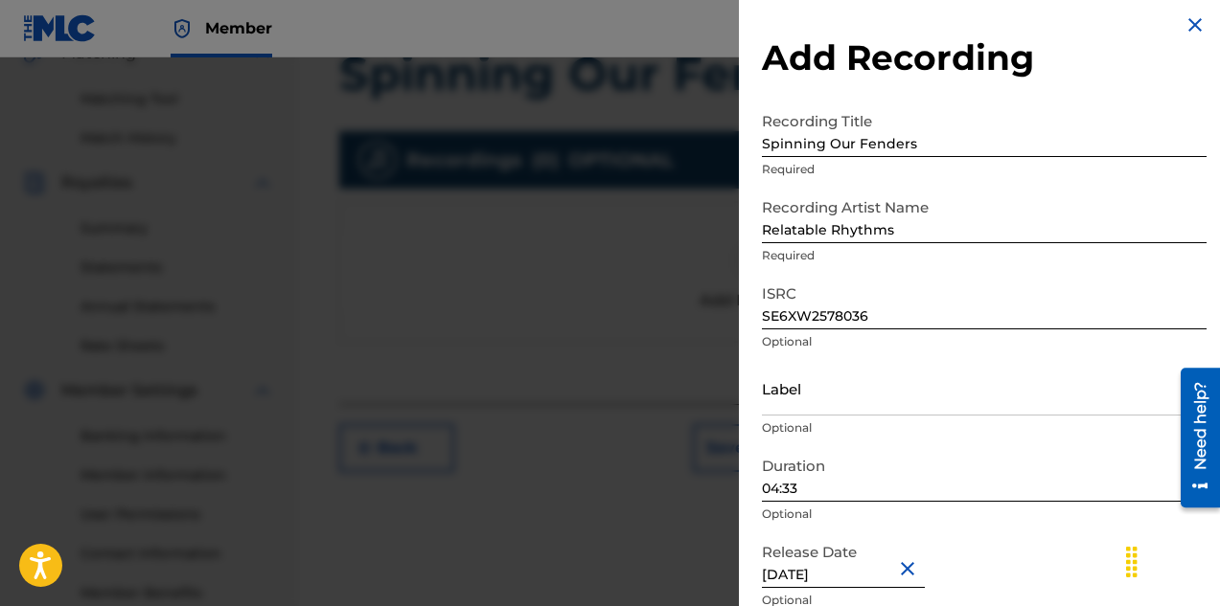
scroll to position [0, 0]
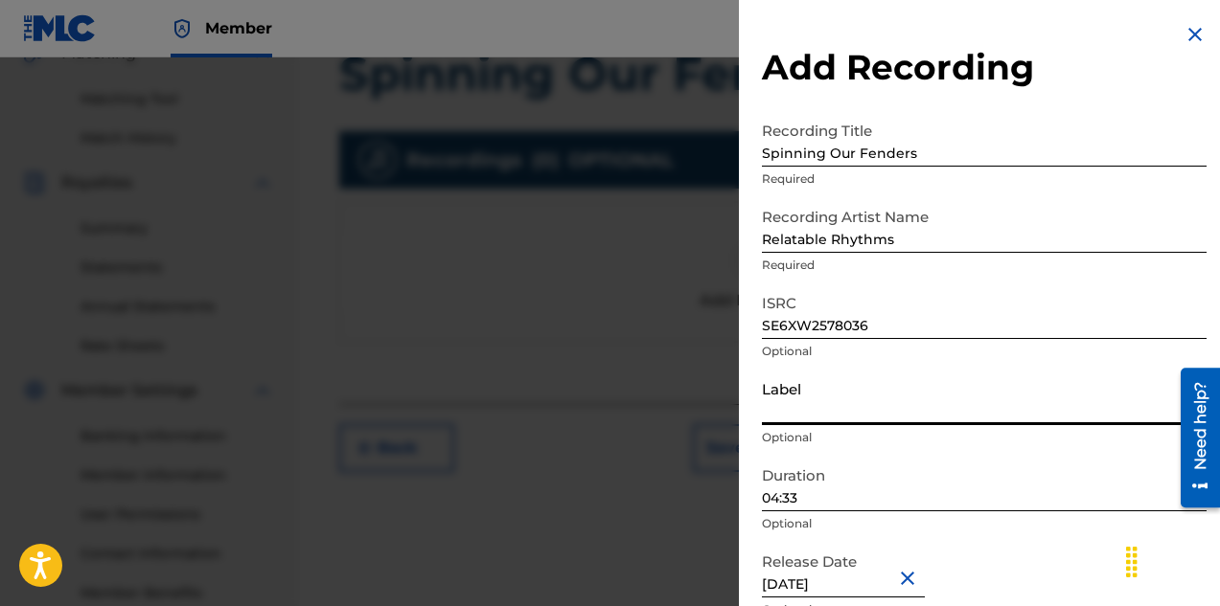
click at [863, 418] on input "Label" at bounding box center [984, 398] width 445 height 55
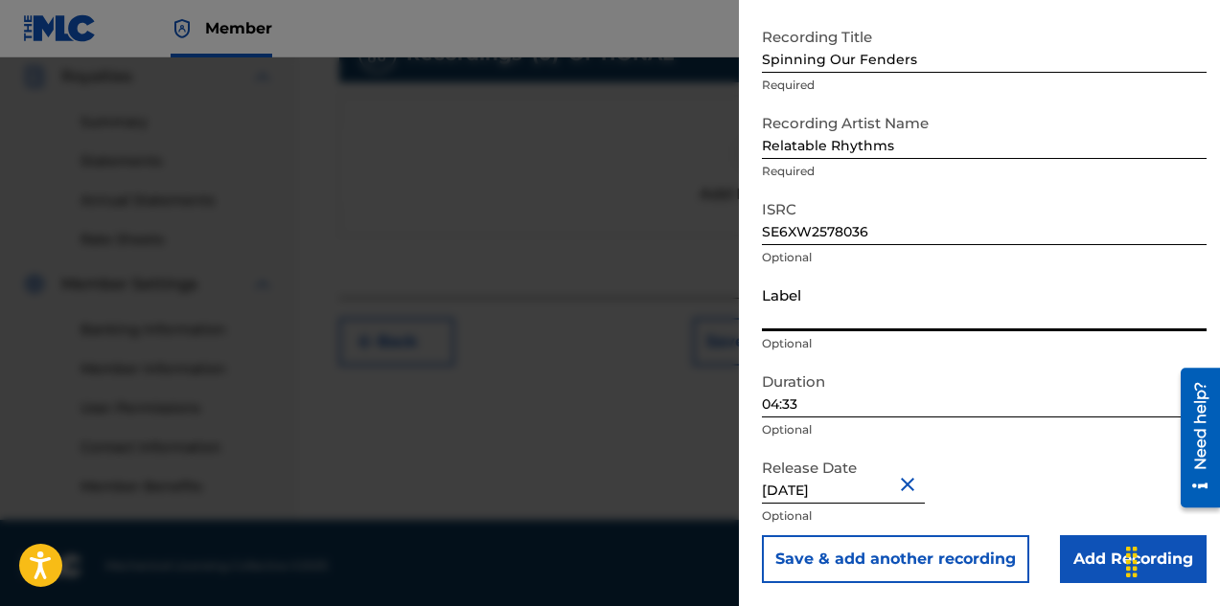
scroll to position [582, 0]
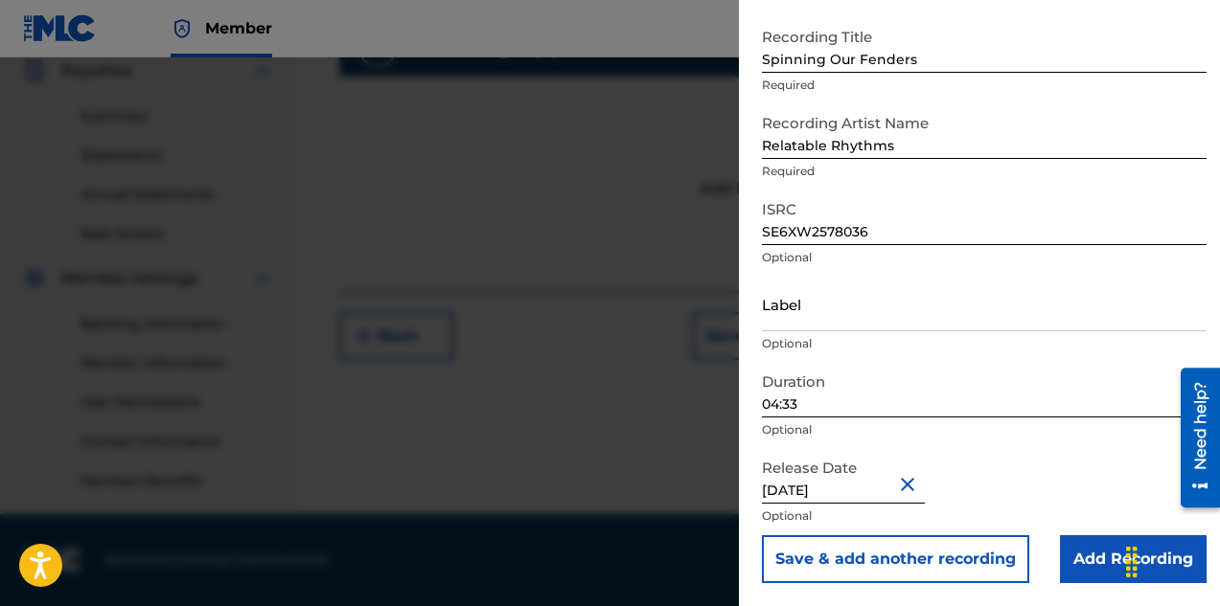
click at [1088, 564] on input "Add Recording" at bounding box center [1133, 560] width 147 height 48
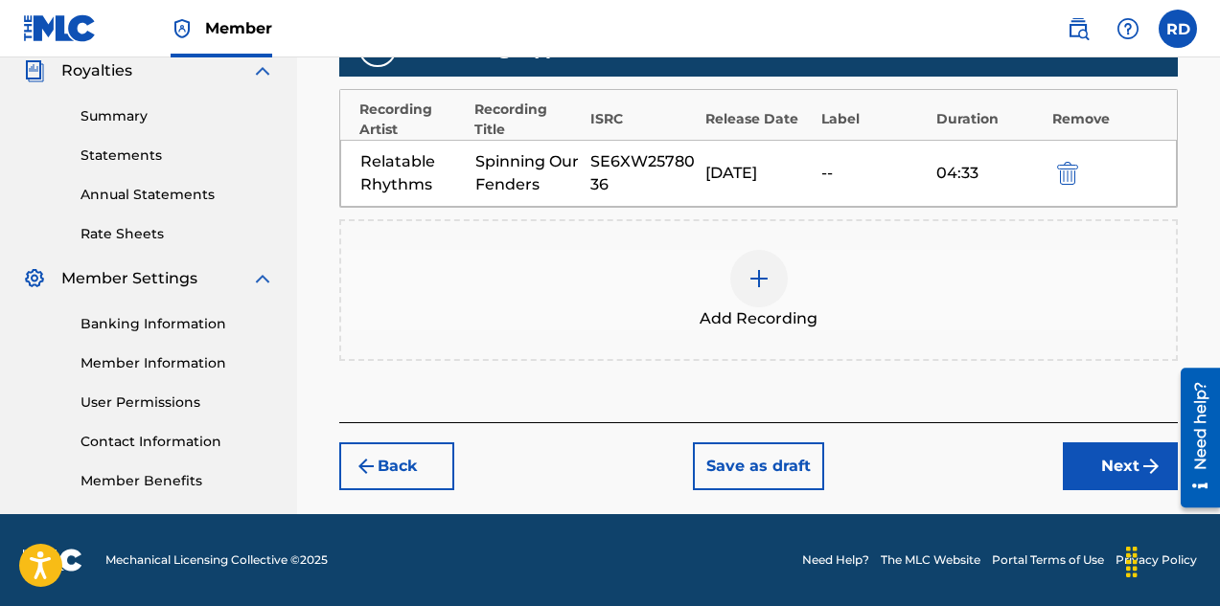
click at [1093, 466] on button "Next" at bounding box center [1120, 467] width 115 height 48
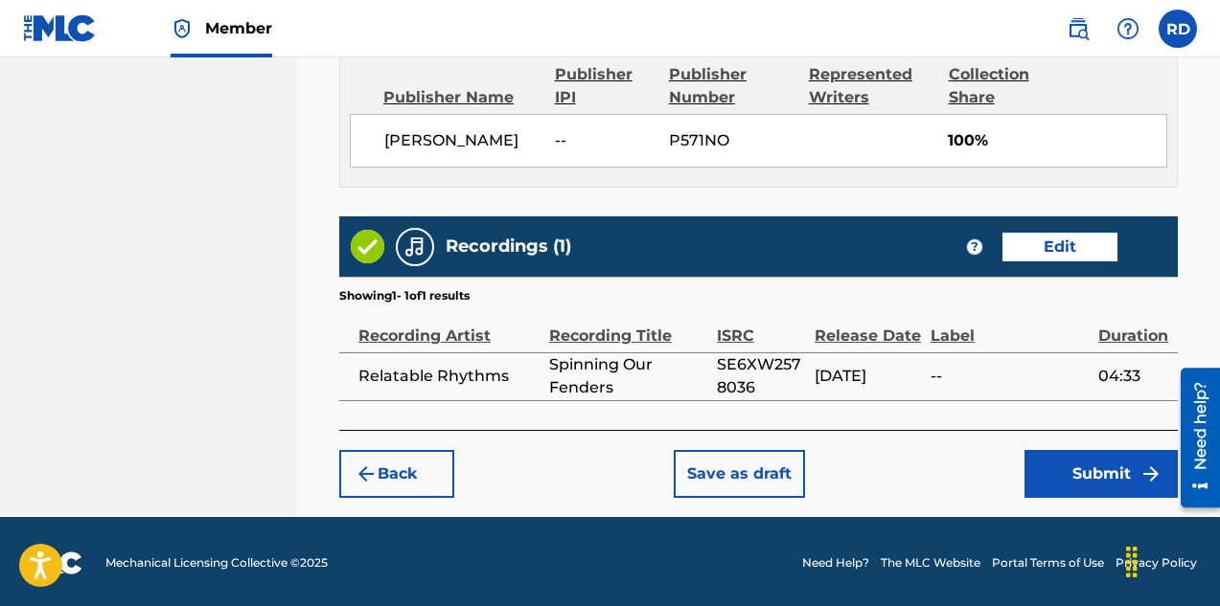
scroll to position [1073, 0]
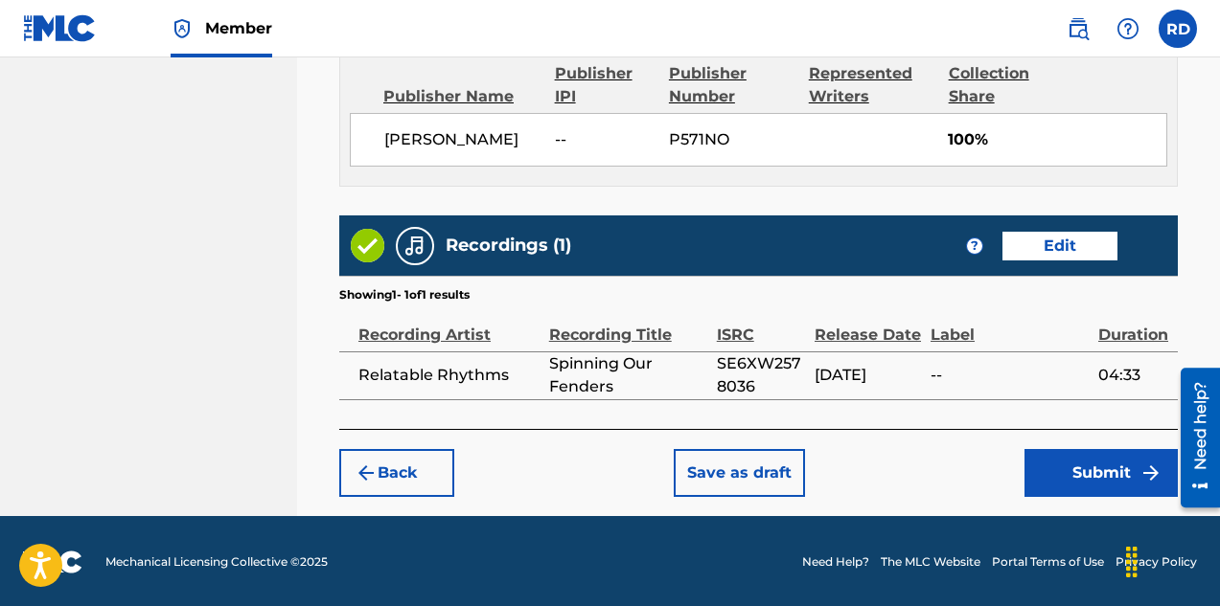
drag, startPoint x: 1013, startPoint y: 433, endPoint x: 1018, endPoint y: 502, distance: 69.2
drag, startPoint x: 1018, startPoint y: 502, endPoint x: 1022, endPoint y: 515, distance: 13.9
click at [1022, 516] on footer "Mechanical Licensing Collective © 2025 Need Help? The MLC Website Portal Terms …" at bounding box center [610, 562] width 1220 height 92
click at [1058, 481] on button "Submit" at bounding box center [1100, 473] width 153 height 48
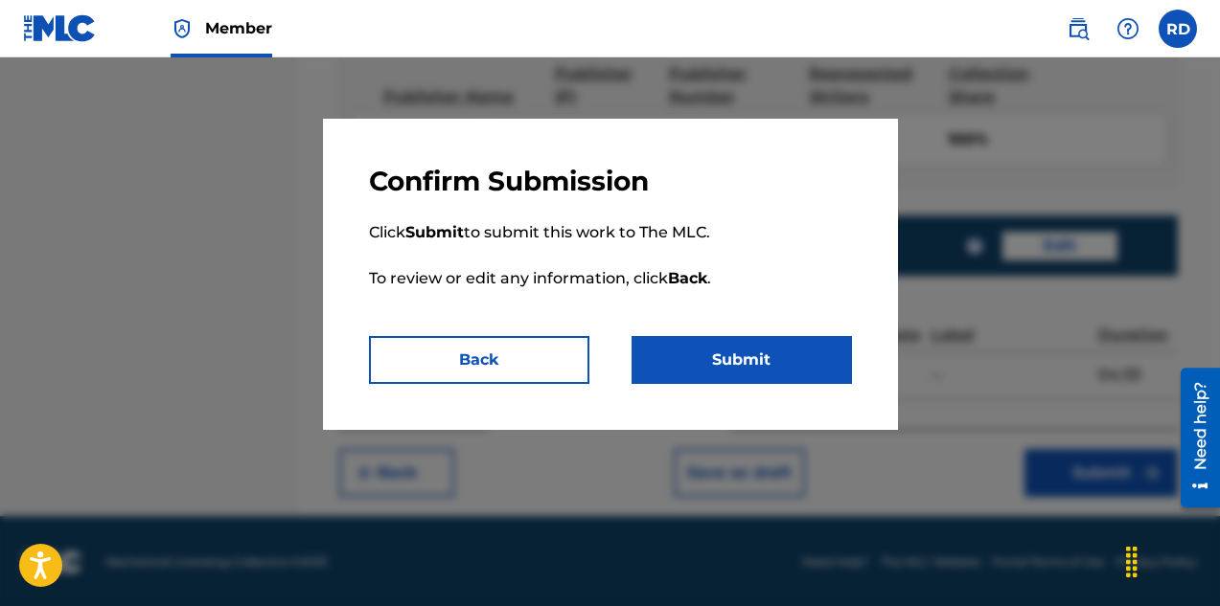
click at [760, 375] on button "Submit" at bounding box center [741, 360] width 220 height 48
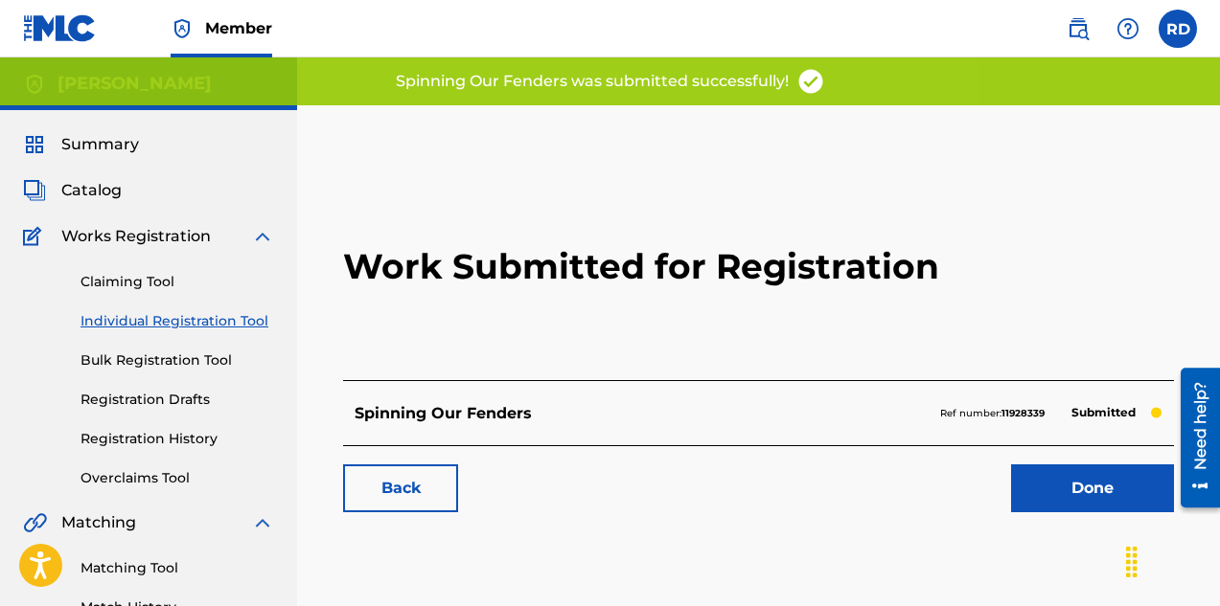
scroll to position [96, 0]
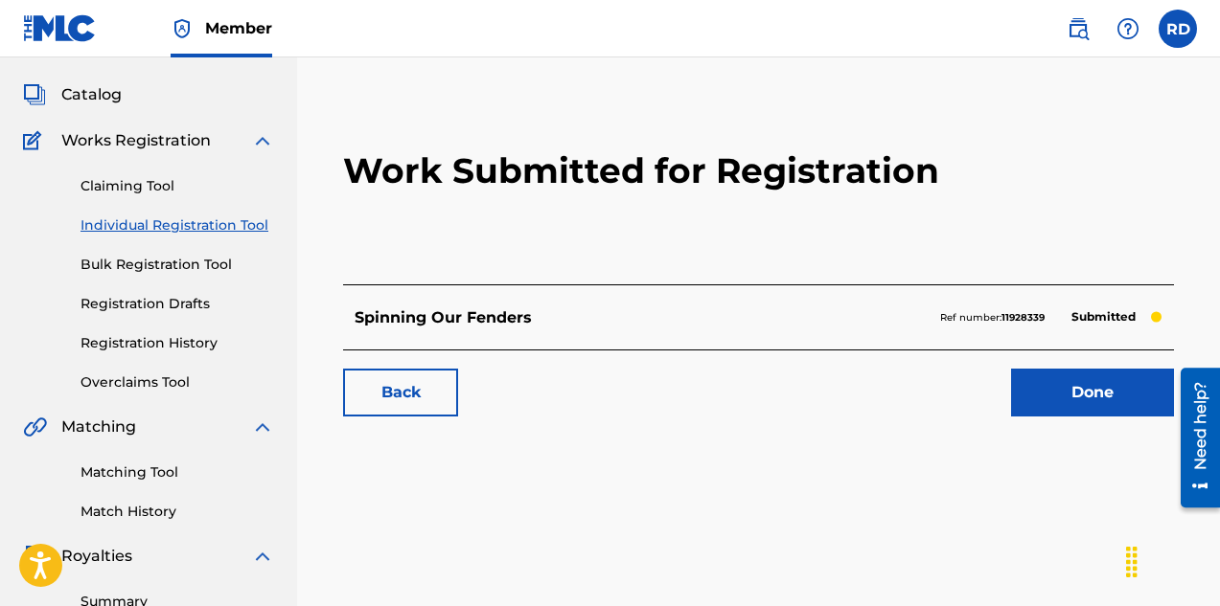
drag, startPoint x: 856, startPoint y: 434, endPoint x: 834, endPoint y: 432, distance: 21.2
drag, startPoint x: 834, startPoint y: 432, endPoint x: 710, endPoint y: 386, distance: 132.8
click at [710, 386] on div "Back Done" at bounding box center [758, 383] width 831 height 67
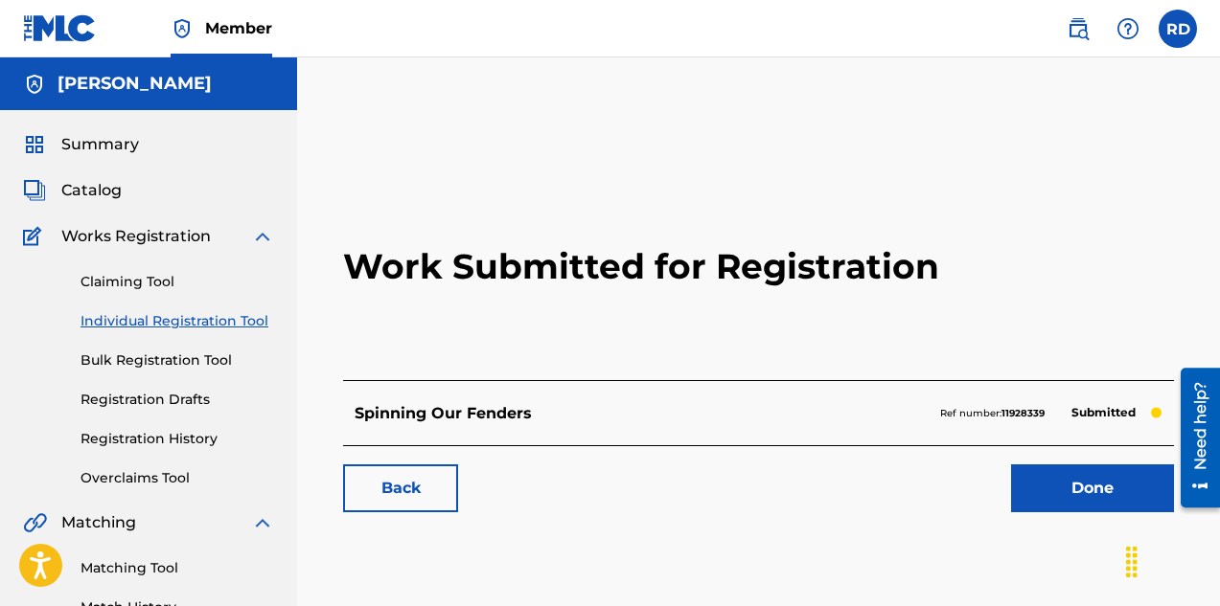
scroll to position [0, 0]
click at [1068, 479] on link "Done" at bounding box center [1092, 489] width 163 height 48
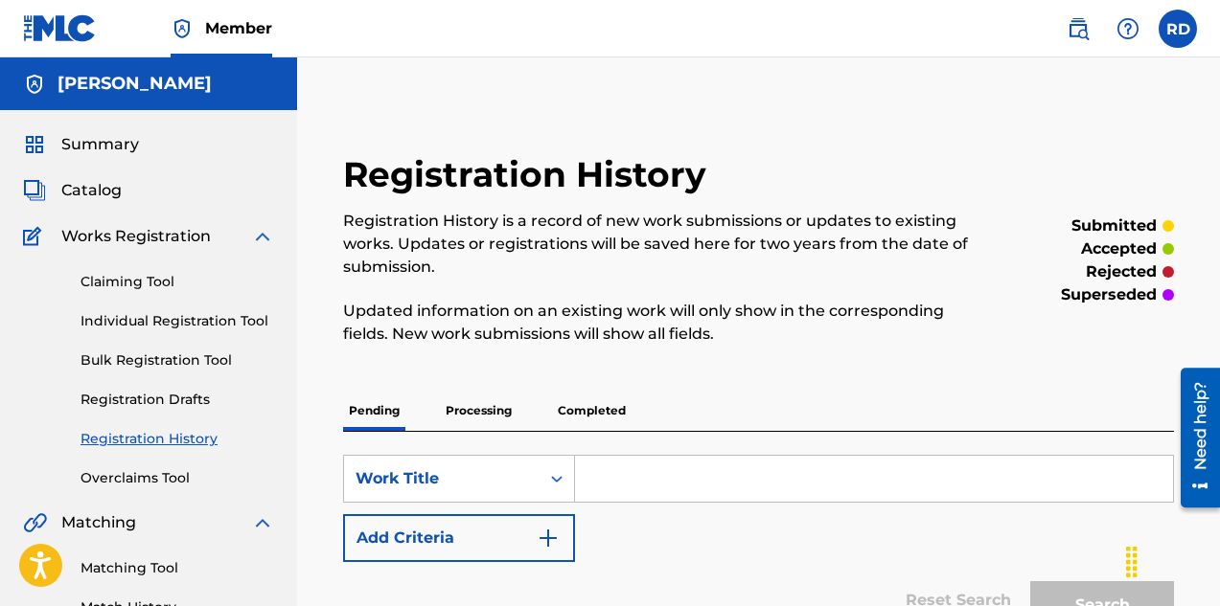
drag, startPoint x: 711, startPoint y: 360, endPoint x: 617, endPoint y: 64, distance: 310.6
click at [607, 74] on div "Registration History Registration History is a record of new work submissions o…" at bounding box center [758, 576] width 923 height 1039
